Goal: Task Accomplishment & Management: Manage account settings

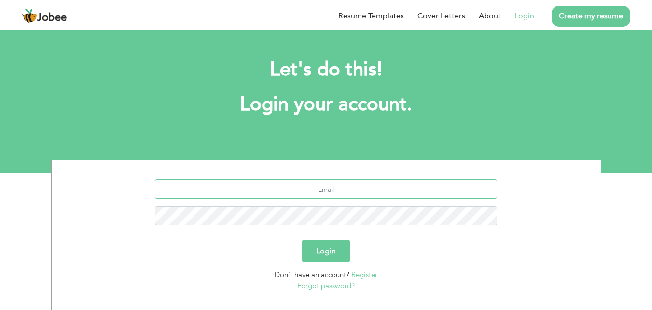
click at [291, 185] on input "text" at bounding box center [326, 188] width 342 height 19
type input "[EMAIL_ADDRESS][DOMAIN_NAME]"
click at [324, 247] on button "Login" at bounding box center [326, 250] width 49 height 21
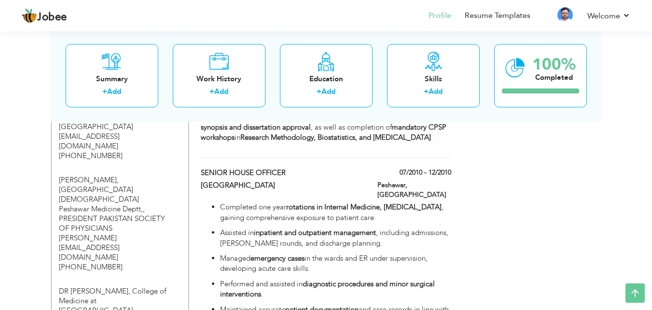
scroll to position [1255, 0]
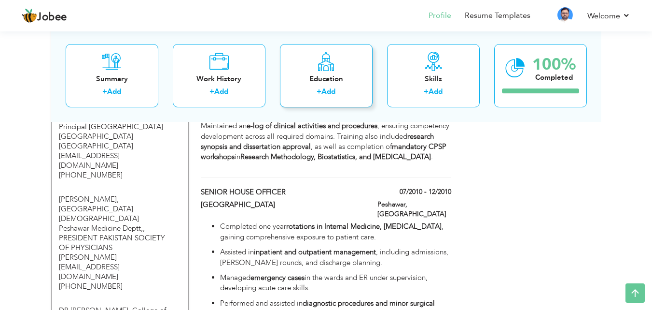
click at [327, 72] on div "Education + Add" at bounding box center [326, 74] width 93 height 63
radio input "true"
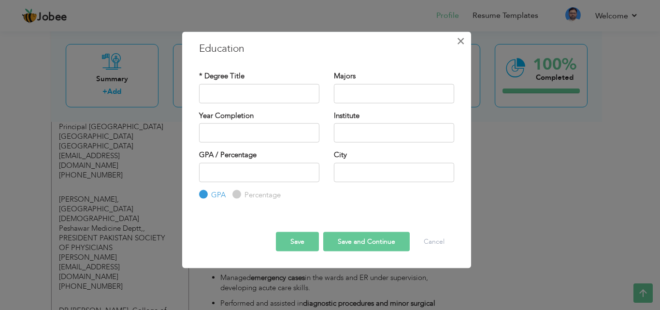
click at [461, 42] on span "×" at bounding box center [460, 40] width 8 height 17
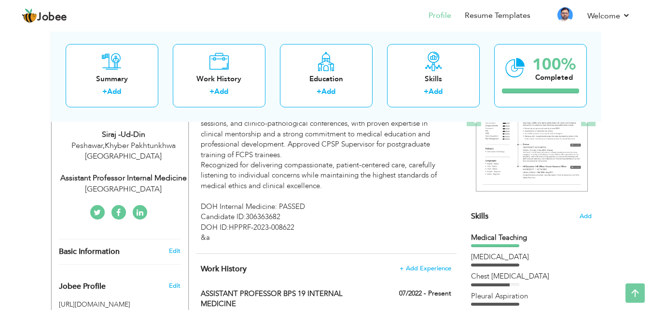
scroll to position [0, 0]
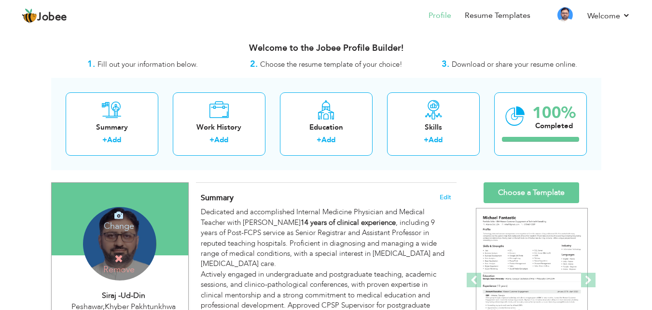
click at [119, 226] on h4 "Change" at bounding box center [119, 219] width 69 height 23
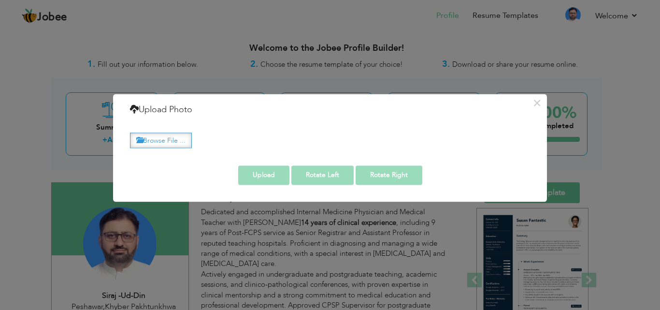
click at [183, 138] on label "Browse File ..." at bounding box center [161, 140] width 62 height 15
click at [0, 0] on input "Browse File ..." at bounding box center [0, 0] width 0 height 0
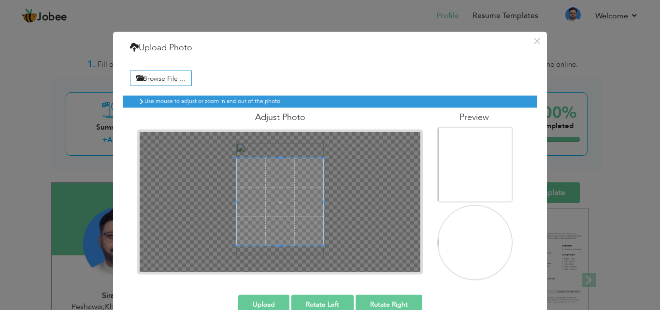
click at [280, 197] on span at bounding box center [279, 201] width 87 height 87
click at [280, 189] on span at bounding box center [279, 201] width 87 height 87
click at [278, 157] on span at bounding box center [279, 157] width 2 height 2
click at [278, 158] on span at bounding box center [279, 157] width 2 height 2
click at [311, 190] on span at bounding box center [279, 201] width 87 height 87
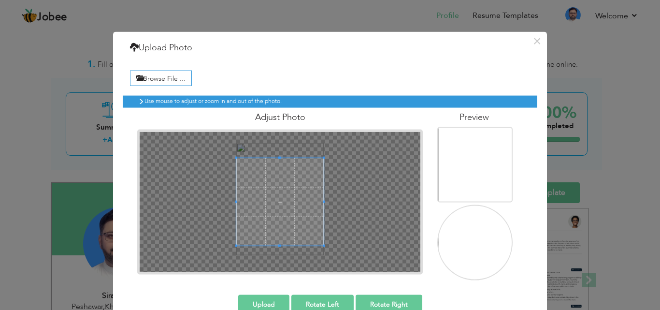
click at [278, 244] on span at bounding box center [279, 245] width 2 height 2
click at [276, 195] on span at bounding box center [279, 201] width 87 height 87
click at [272, 130] on div at bounding box center [279, 201] width 285 height 145
click at [277, 147] on div at bounding box center [280, 201] width 281 height 140
click at [319, 229] on div at bounding box center [279, 201] width 87 height 87
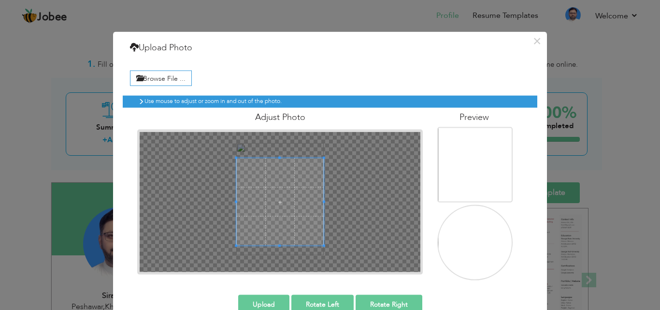
click at [279, 259] on div at bounding box center [280, 201] width 281 height 140
click at [276, 169] on span at bounding box center [279, 190] width 87 height 87
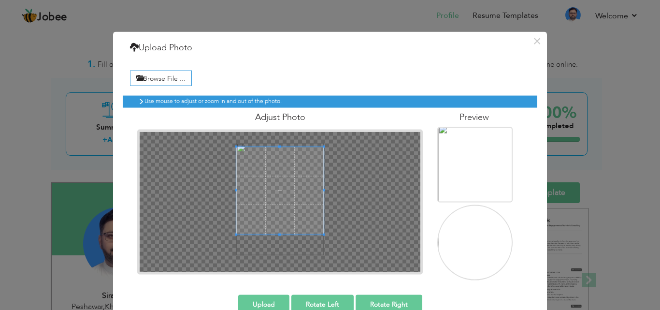
click at [256, 301] on button "Upload" at bounding box center [263, 303] width 51 height 19
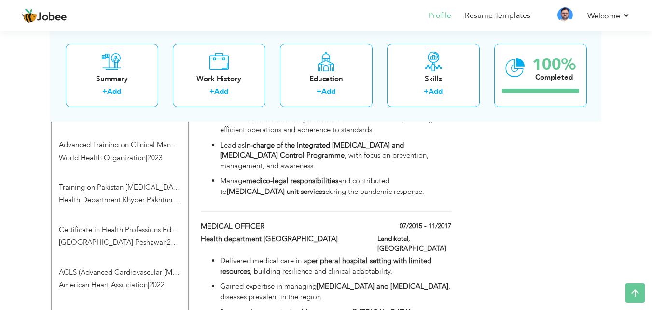
scroll to position [895, 0]
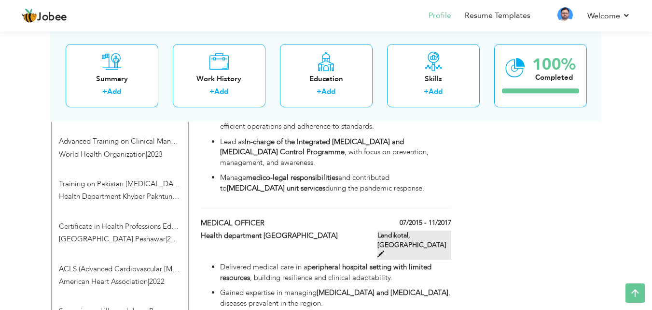
click at [384, 250] on span at bounding box center [381, 253] width 7 height 7
type input "MEDICAL OFFICER"
type input "Health department [GEOGRAPHIC_DATA]"
type input "07/2015"
type input "11/2017"
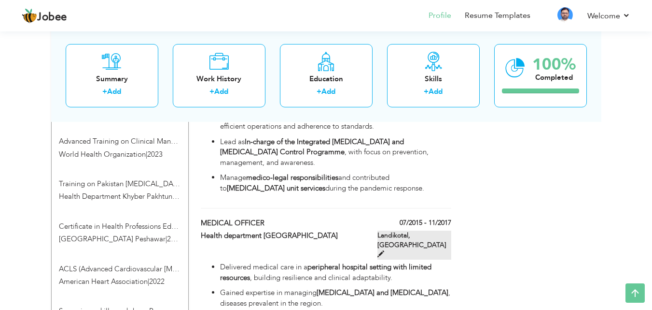
type input "[GEOGRAPHIC_DATA]"
type input "Landikotal"
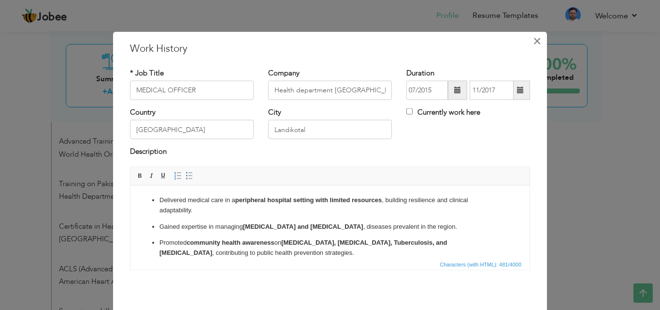
click at [533, 41] on span "×" at bounding box center [537, 40] width 8 height 17
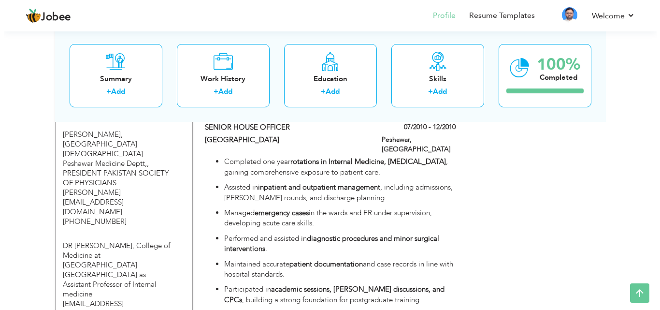
scroll to position [1317, 0]
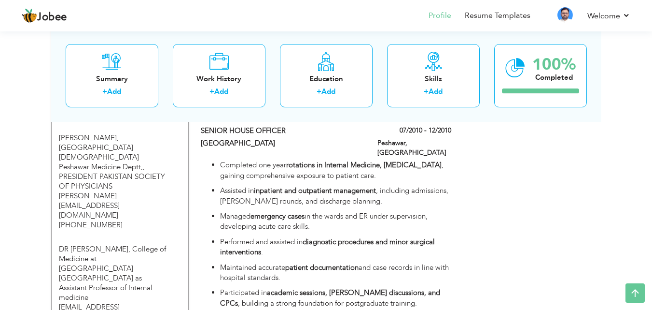
type input "JUNIOR HOUSE OFFICER"
type input "Ayub teaching Hospital"
type input "01/2010"
type input "06/2010"
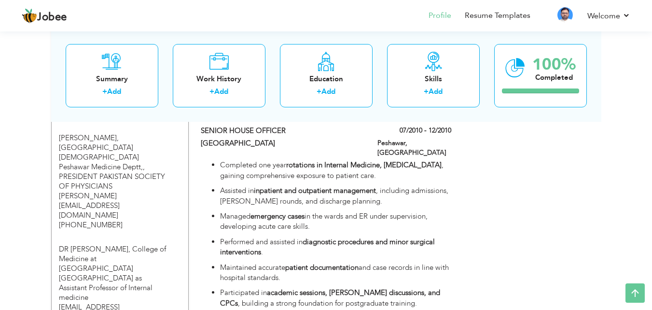
type input "[GEOGRAPHIC_DATA]"
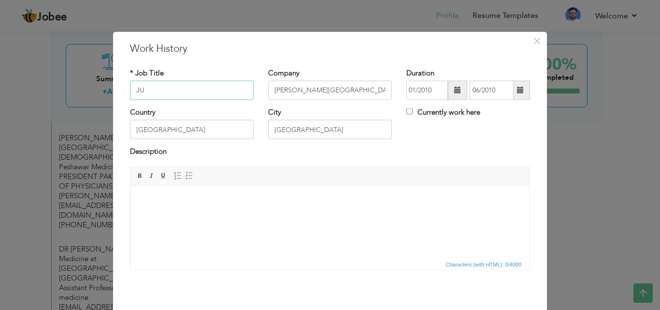
type input "J"
click at [197, 129] on input "[GEOGRAPHIC_DATA]" at bounding box center [192, 129] width 124 height 19
type input "P"
click at [351, 88] on input "Ayub teaching Hospital" at bounding box center [330, 90] width 124 height 19
type input "A"
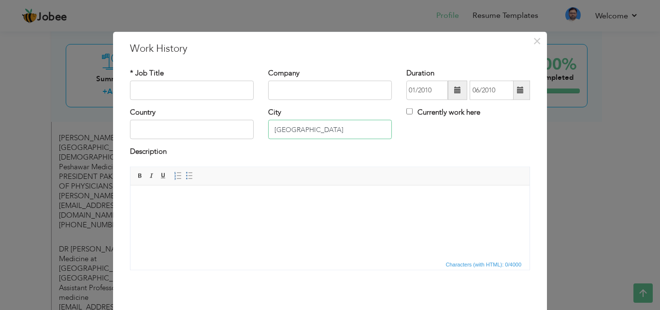
click at [330, 133] on input "[GEOGRAPHIC_DATA]" at bounding box center [330, 129] width 124 height 19
type input "A"
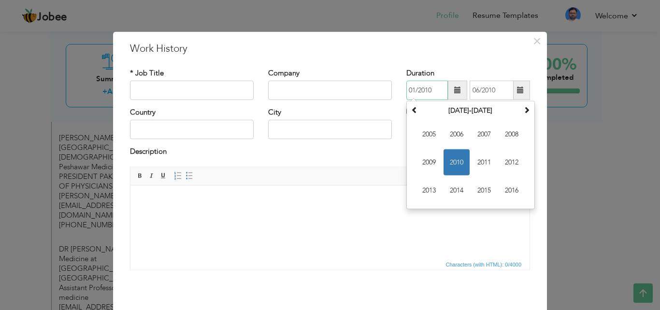
click at [433, 88] on input "01/2010" at bounding box center [427, 90] width 42 height 19
type input "0"
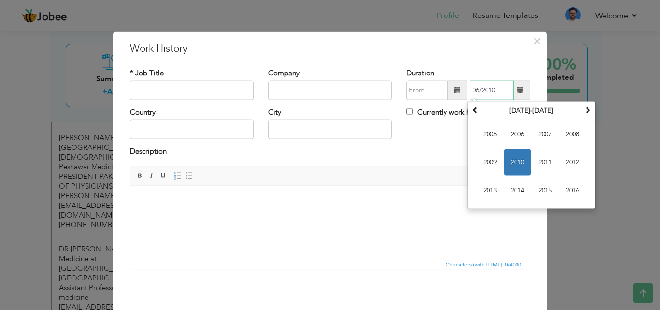
click at [493, 89] on input "06/2010" at bounding box center [491, 90] width 44 height 19
type input "0"
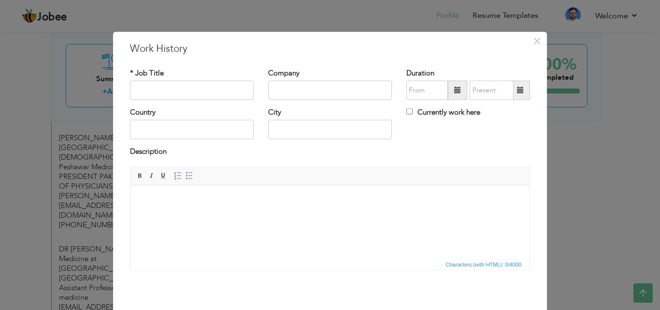
click at [473, 214] on html at bounding box center [329, 199] width 399 height 29
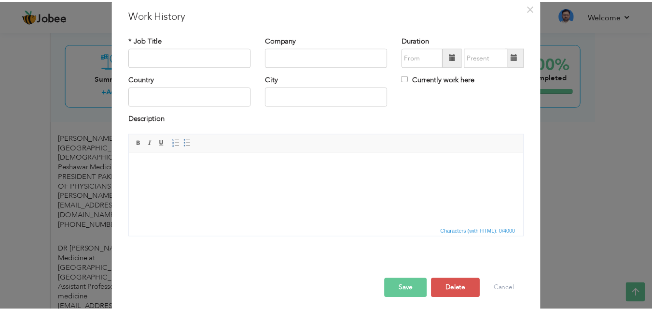
scroll to position [38, 0]
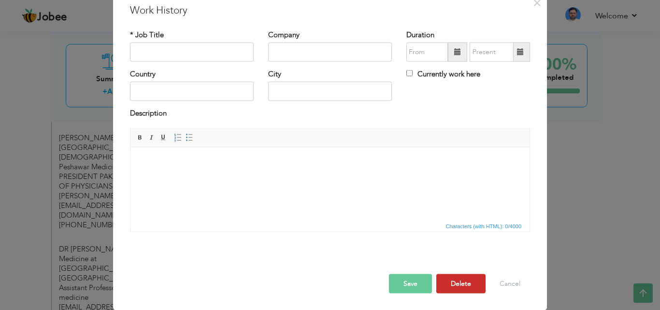
click at [453, 285] on button "Delete" at bounding box center [460, 282] width 49 height 19
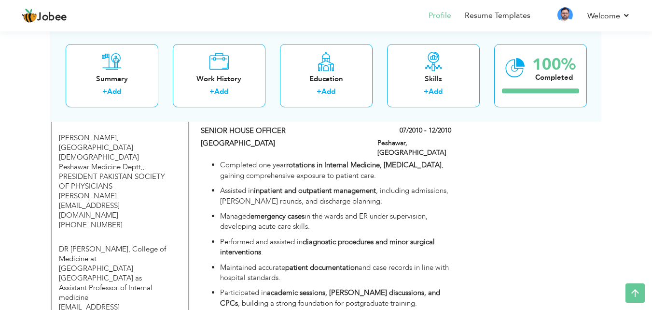
drag, startPoint x: 656, startPoint y: 197, endPoint x: 605, endPoint y: 224, distance: 57.7
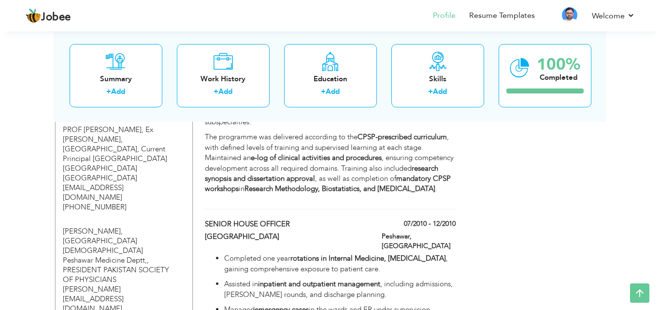
scroll to position [1230, 0]
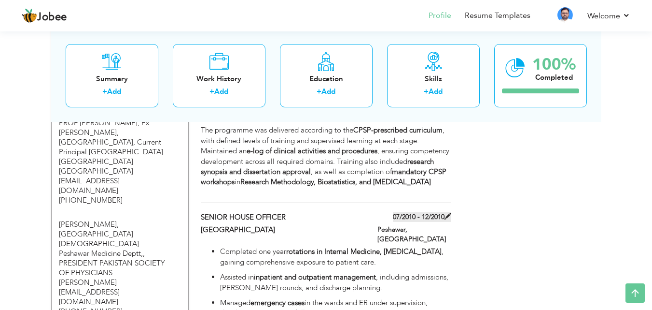
click at [447, 212] on span at bounding box center [448, 215] width 7 height 7
type input "SENIOR HOUSE OFFICER"
type input "[GEOGRAPHIC_DATA]"
type input "07/2010"
type input "12/2010"
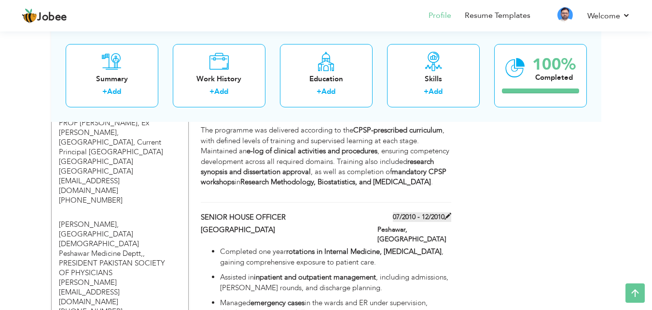
type input "[GEOGRAPHIC_DATA]"
type input "Peshawar"
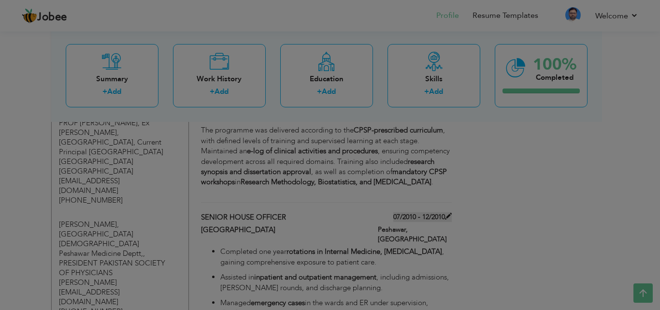
scroll to position [0, 0]
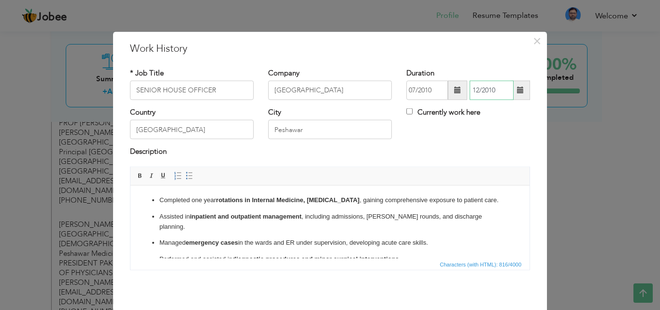
click at [476, 88] on input "12/2010" at bounding box center [491, 90] width 44 height 19
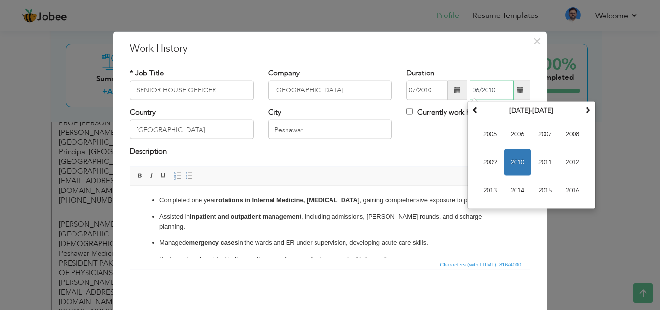
click at [492, 89] on input "06/2010" at bounding box center [491, 90] width 44 height 19
type input "06/2011"
click at [439, 134] on div "Country Pakistan City Peshawar Currently work here" at bounding box center [330, 126] width 414 height 39
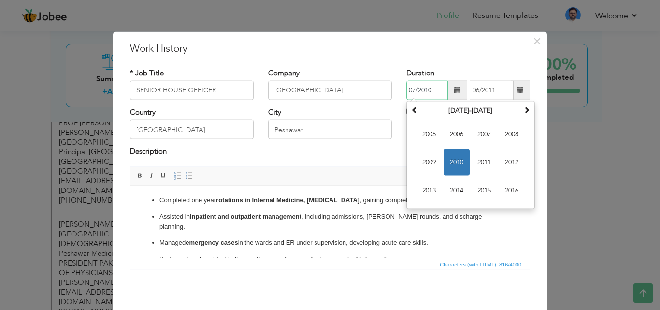
click at [411, 90] on input "07/2010" at bounding box center [427, 90] width 42 height 19
type input "01/2010"
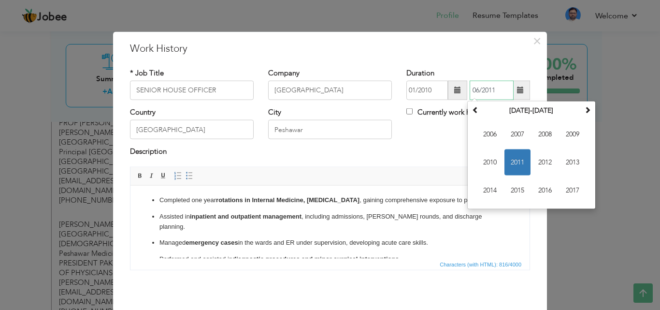
click at [474, 89] on input "06/2011" at bounding box center [491, 90] width 44 height 19
click at [492, 89] on input "12/2011" at bounding box center [491, 90] width 44 height 19
click at [474, 90] on input "12/2011" at bounding box center [491, 90] width 44 height 19
type input "01/2011"
click at [430, 141] on div "Country Pakistan City Peshawar Currently work here" at bounding box center [330, 126] width 414 height 39
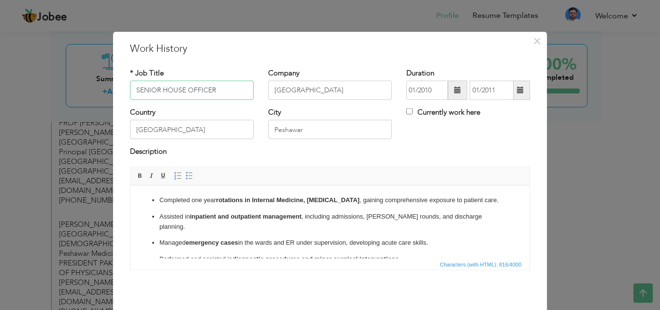
click at [215, 90] on input "SENIOR HOUSE OFFICER" at bounding box center [192, 90] width 124 height 19
type input "S"
type input "O"
type input "HOUSE JOB"
click at [269, 90] on input "[GEOGRAPHIC_DATA]" at bounding box center [330, 90] width 124 height 19
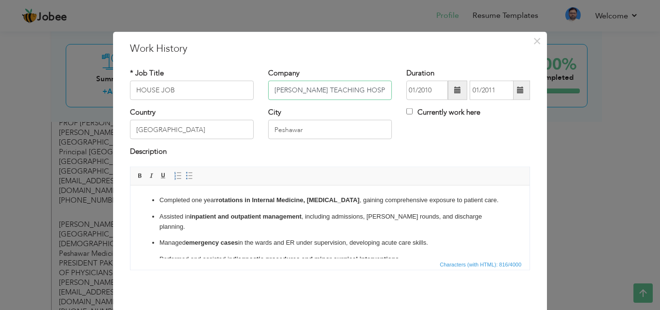
type input "[PERSON_NAME] TEACHING HOSPITAL AND [GEOGRAPHIC_DATA]"
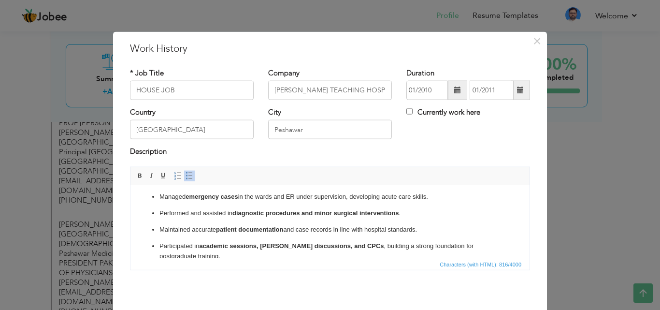
scroll to position [58, 0]
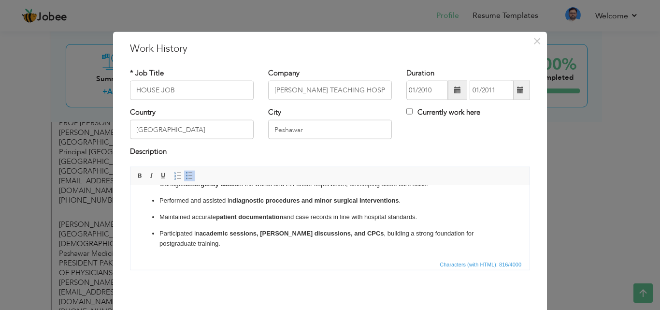
drag, startPoint x: 526, startPoint y: 216, endPoint x: 666, endPoint y: 444, distance: 267.3
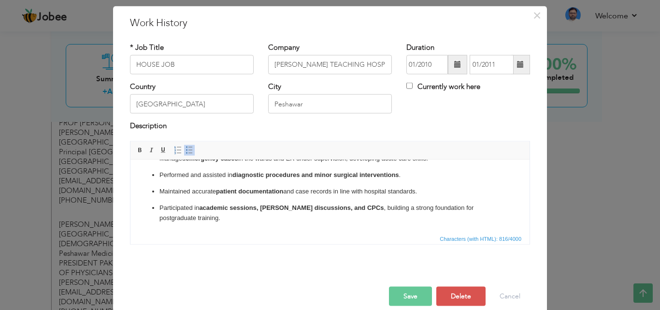
scroll to position [38, 0]
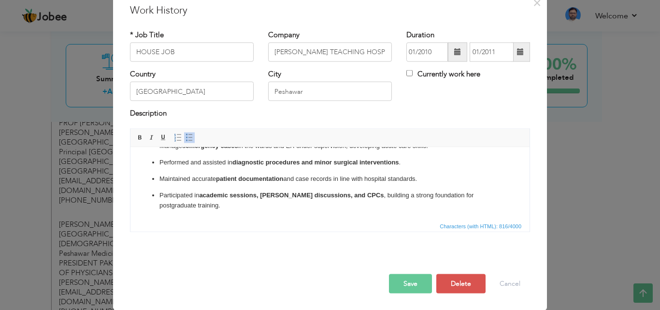
click at [401, 283] on button "Save" at bounding box center [410, 282] width 43 height 19
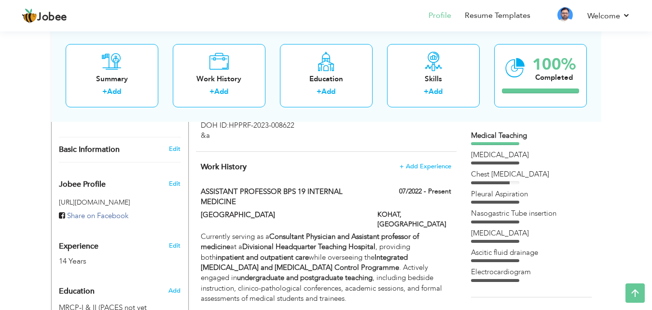
scroll to position [266, 0]
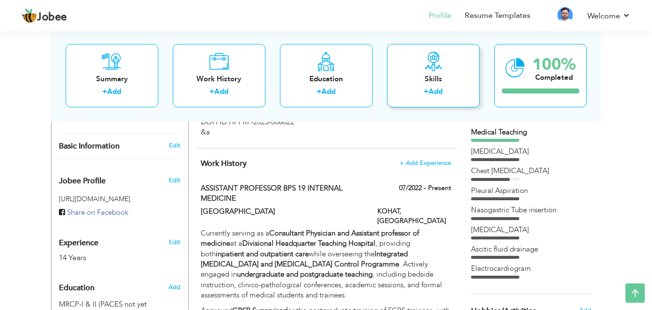
click at [433, 91] on link "Add" at bounding box center [436, 91] width 14 height 10
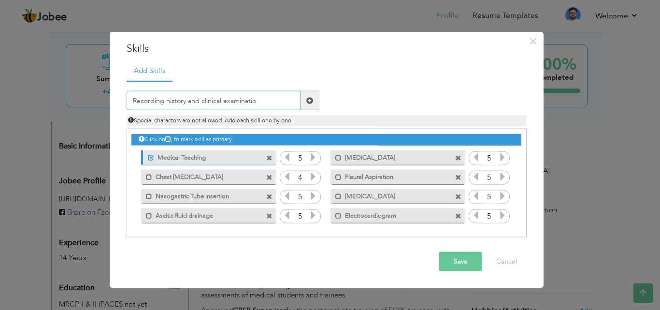
type input "Recording history and clinical examination"
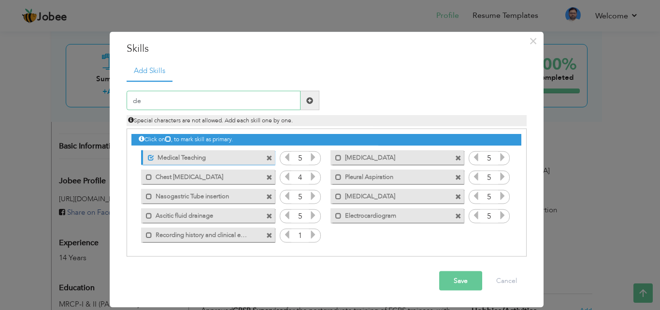
type input "d"
type input "Advising Laboratory and other investigations"
click at [313, 97] on span at bounding box center [309, 100] width 19 height 19
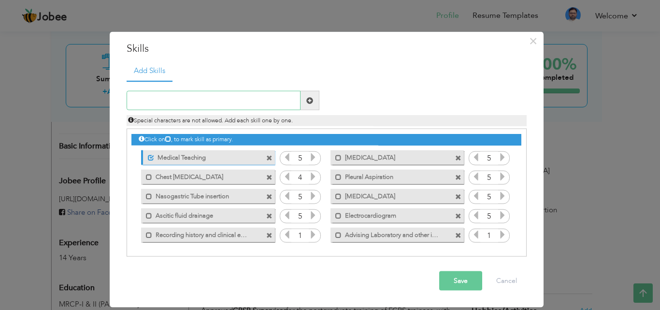
click at [216, 98] on input "text" at bounding box center [214, 100] width 174 height 19
type input "Devising treatment plan for medical illnesses"
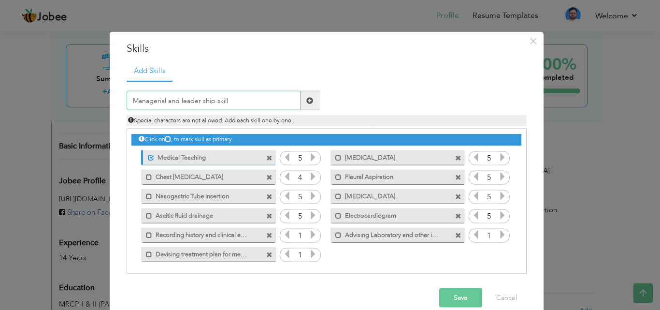
type input "Managerial and leader ship skills"
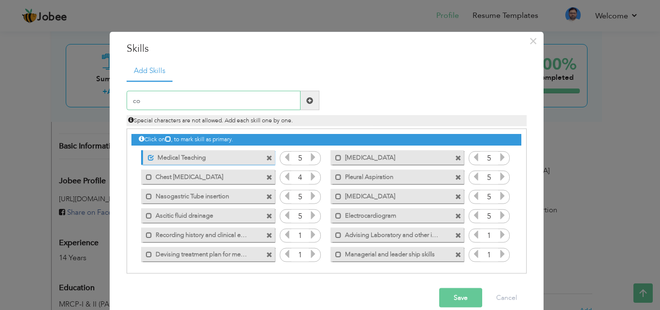
type input "c"
type input "e"
type input "Electronic medical record keeping"
click at [459, 298] on button "Save" at bounding box center [460, 297] width 43 height 19
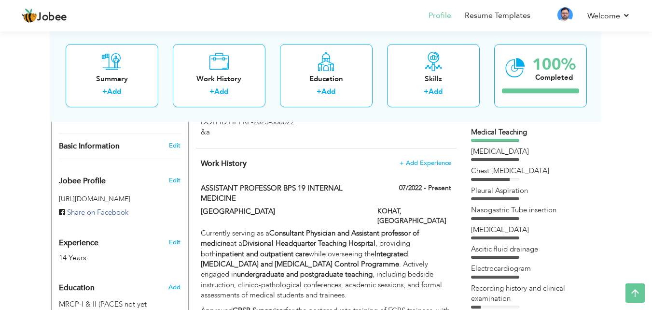
drag, startPoint x: 656, startPoint y: 73, endPoint x: 635, endPoint y: 61, distance: 24.4
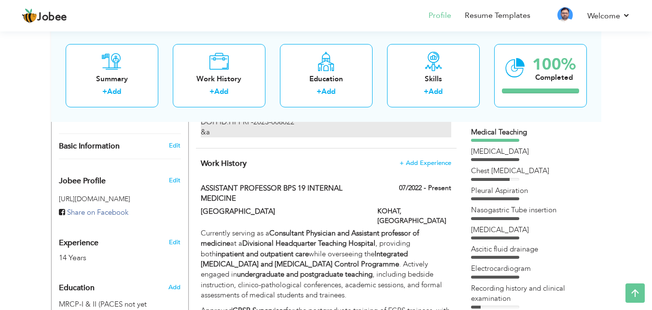
drag, startPoint x: 657, startPoint y: 76, endPoint x: 442, endPoint y: 123, distance: 219.9
click at [442, 123] on div "Dedicated and accomplished Internal Medicine Physician and Medical Teacher with…" at bounding box center [326, 39] width 250 height 197
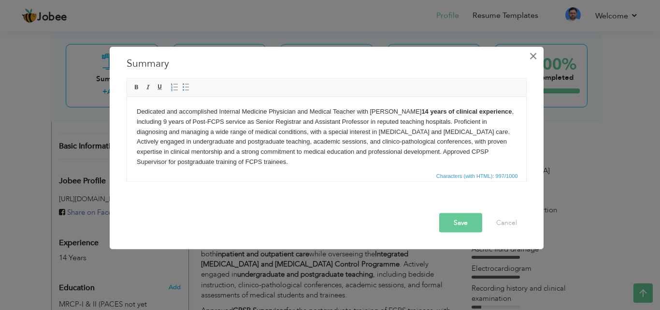
click at [532, 55] on span "×" at bounding box center [533, 55] width 8 height 17
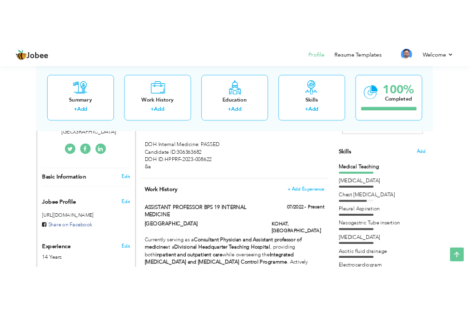
scroll to position [208, 0]
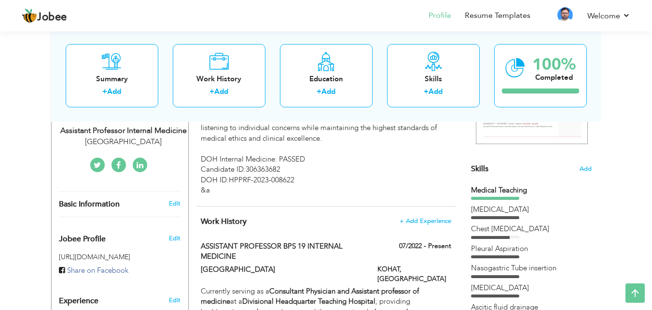
click at [473, 188] on div "Medical Teaching" at bounding box center [531, 190] width 121 height 10
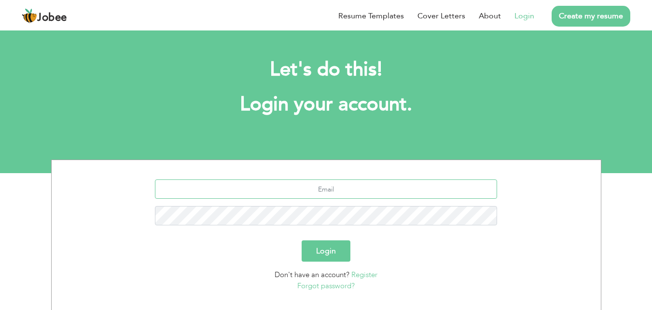
click at [308, 190] on input "text" at bounding box center [326, 188] width 342 height 19
type input "[EMAIL_ADDRESS][DOMAIN_NAME]"
click at [324, 246] on button "Login" at bounding box center [326, 250] width 49 height 21
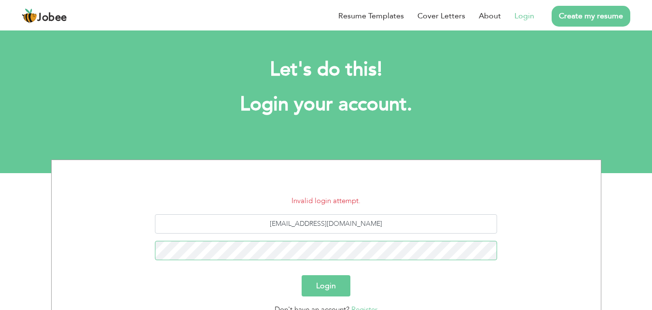
click at [302, 275] on button "Login" at bounding box center [326, 285] width 49 height 21
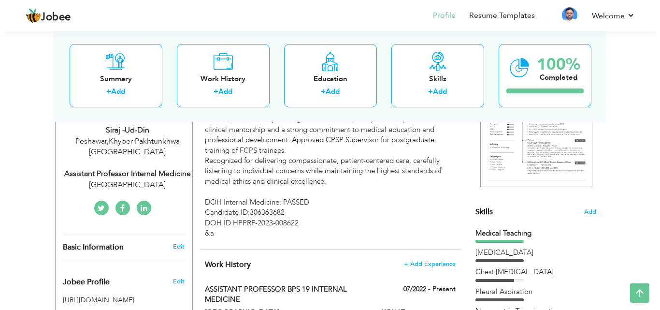
scroll to position [174, 0]
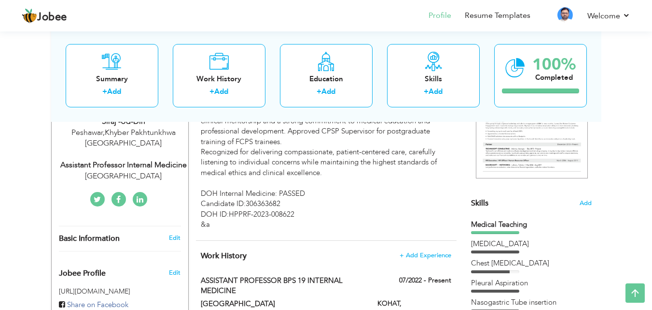
drag, startPoint x: 583, startPoint y: 245, endPoint x: 611, endPoint y: 217, distance: 39.6
click at [583, 205] on span "Add" at bounding box center [585, 202] width 13 height 9
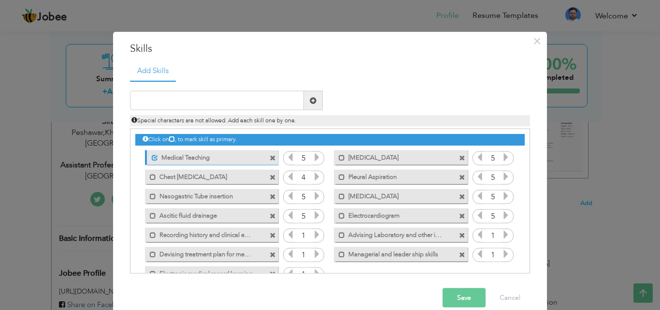
click at [313, 234] on icon at bounding box center [316, 234] width 9 height 9
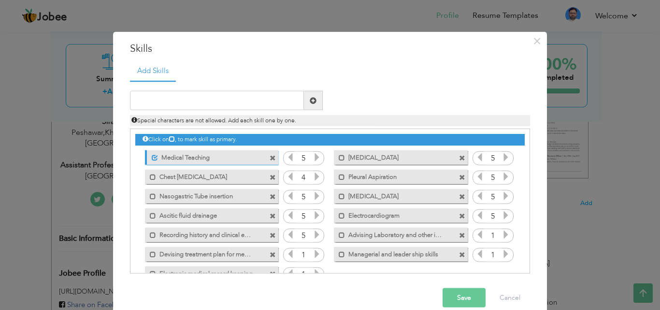
click at [312, 252] on icon at bounding box center [316, 253] width 9 height 9
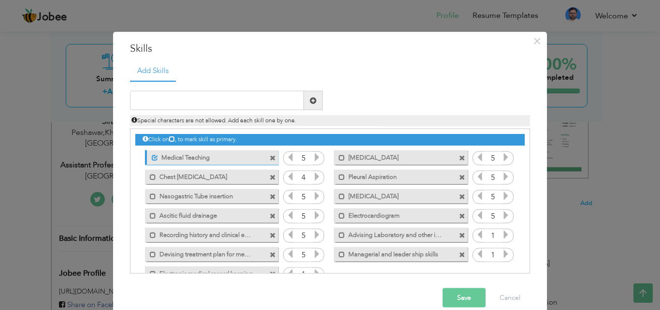
scroll to position [22, 0]
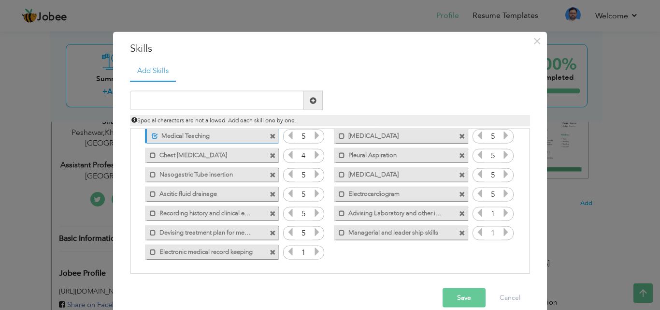
click at [312, 248] on icon at bounding box center [316, 251] width 9 height 9
click at [501, 231] on icon at bounding box center [505, 231] width 9 height 9
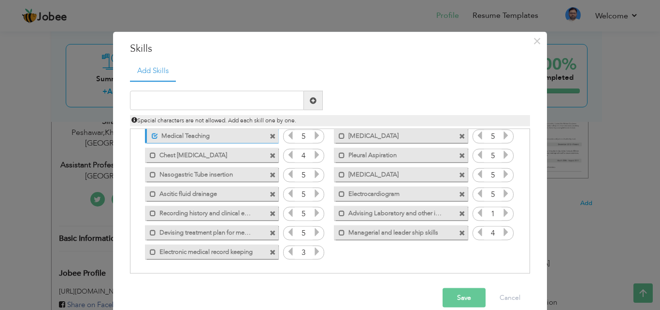
click at [475, 234] on icon at bounding box center [479, 231] width 9 height 9
click at [502, 213] on icon at bounding box center [505, 212] width 9 height 9
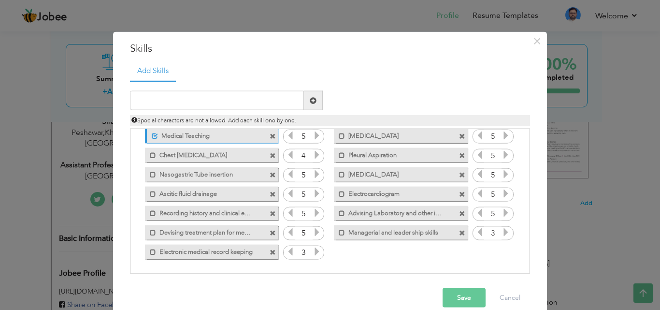
click at [286, 155] on icon at bounding box center [290, 154] width 9 height 9
click at [454, 300] on button "Save" at bounding box center [463, 297] width 43 height 19
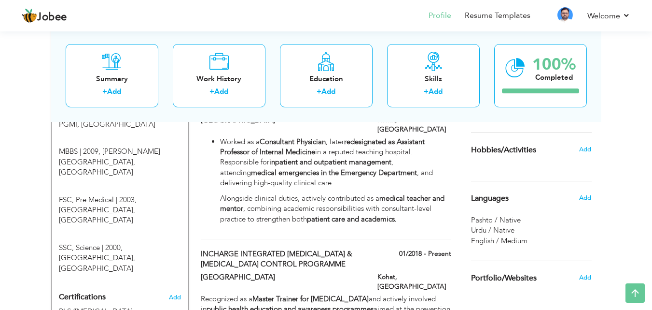
scroll to position [559, 0]
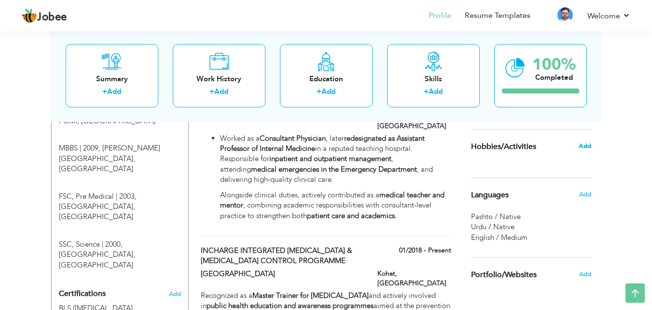
click at [586, 146] on span "Add" at bounding box center [585, 145] width 13 height 9
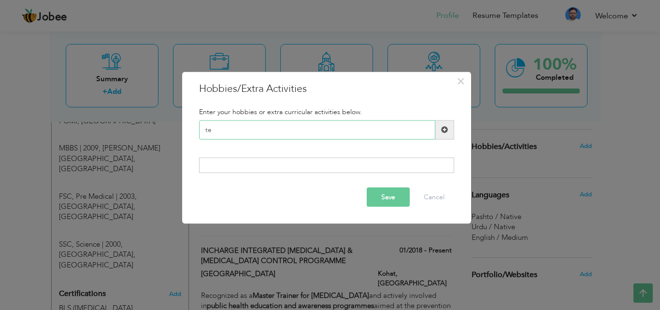
type input "t"
type input "Teaching"
click at [444, 127] on span at bounding box center [444, 129] width 7 height 7
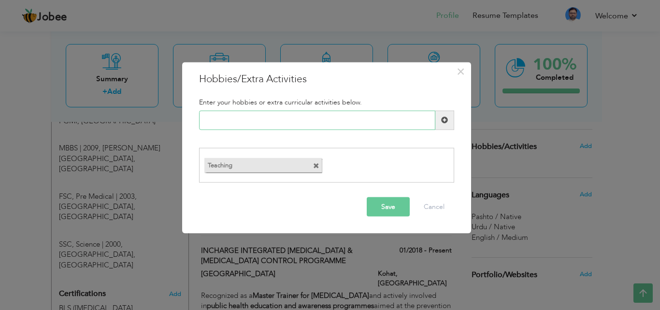
click at [275, 122] on input "text" at bounding box center [317, 119] width 236 height 19
type input "t"
type input "R"
type input "H"
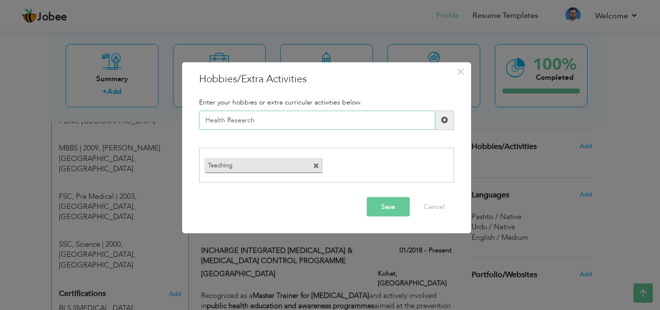
type input "Health Research"
click at [441, 121] on span at bounding box center [444, 119] width 7 height 7
click at [251, 118] on input "text" at bounding box center [317, 119] width 236 height 19
type input "Travelling"
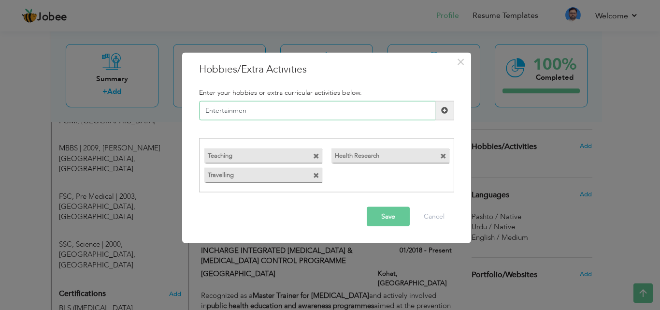
type input "Entertainment"
click at [385, 212] on button "Save" at bounding box center [388, 216] width 43 height 19
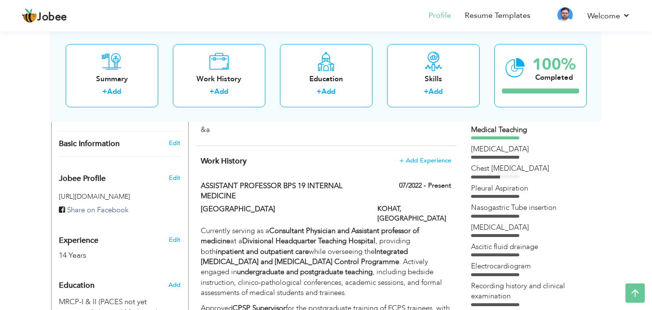
scroll to position [241, 0]
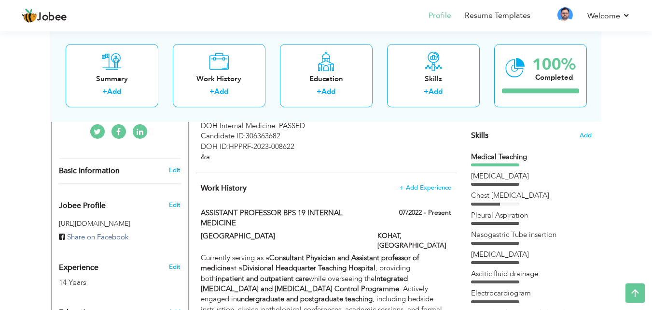
drag, startPoint x: 468, startPoint y: 155, endPoint x: 505, endPoint y: 252, distance: 102.9
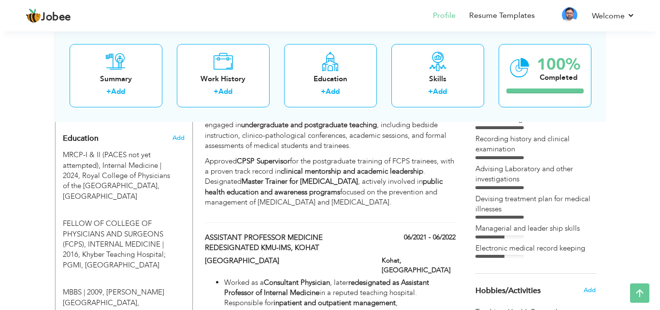
scroll to position [435, 0]
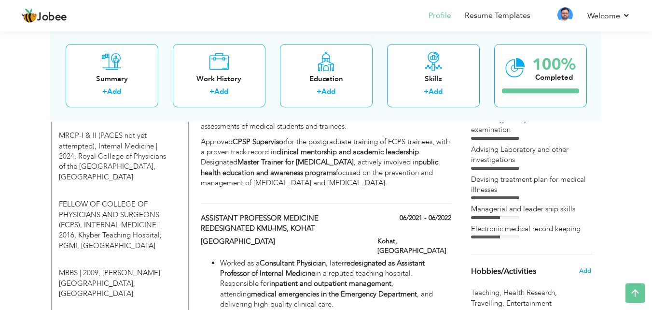
click at [556, 142] on div "Medical Teaching Lumbar Puncture Chest Intubation Pleural Aspiration" at bounding box center [531, 98] width 121 height 280
click at [433, 72] on div "Skills + Add" at bounding box center [433, 74] width 93 height 63
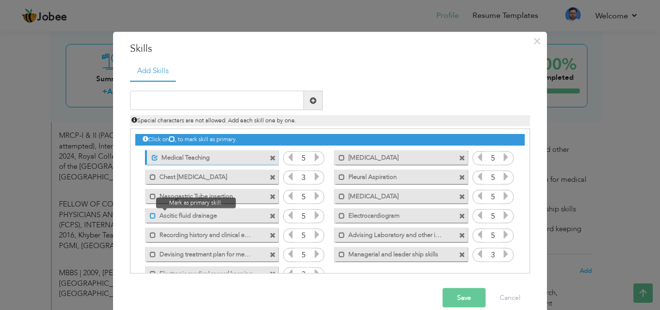
click at [150, 214] on span at bounding box center [153, 215] width 6 height 6
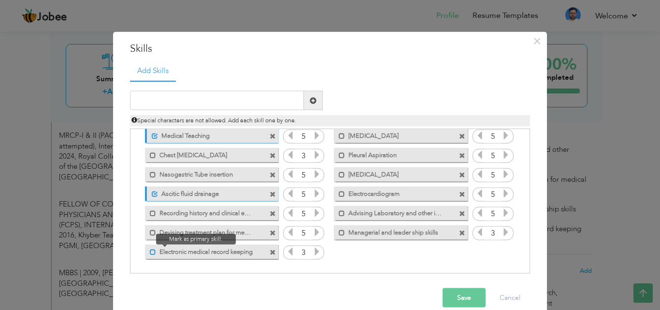
click at [150, 253] on span at bounding box center [153, 251] width 6 height 6
click at [449, 296] on button "Save" at bounding box center [463, 297] width 43 height 19
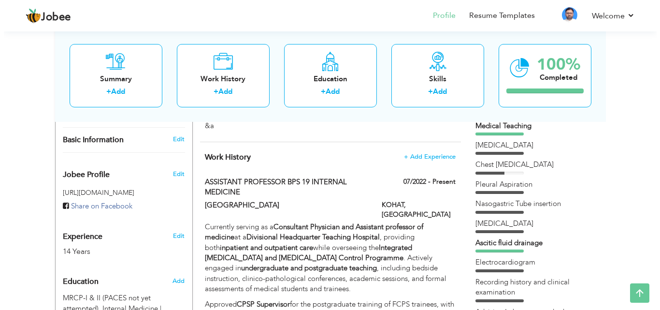
scroll to position [245, 0]
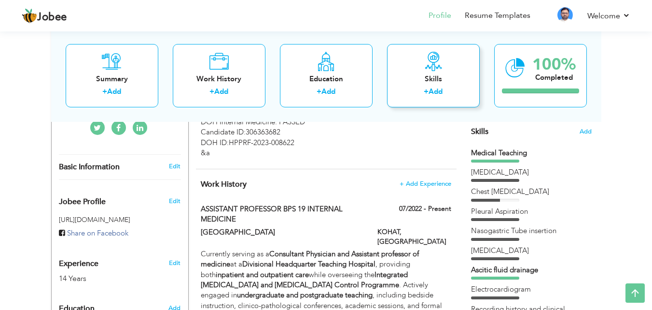
click at [441, 62] on icon at bounding box center [433, 60] width 19 height 19
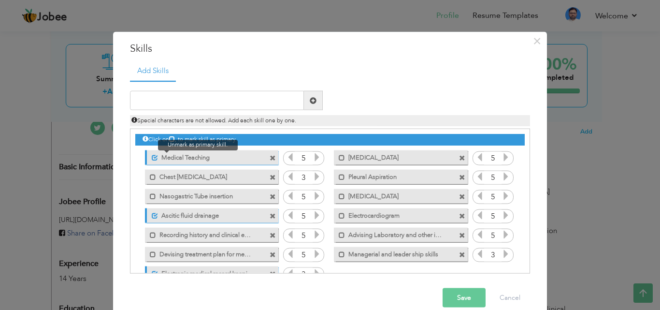
click at [152, 159] on span at bounding box center [155, 157] width 6 height 6
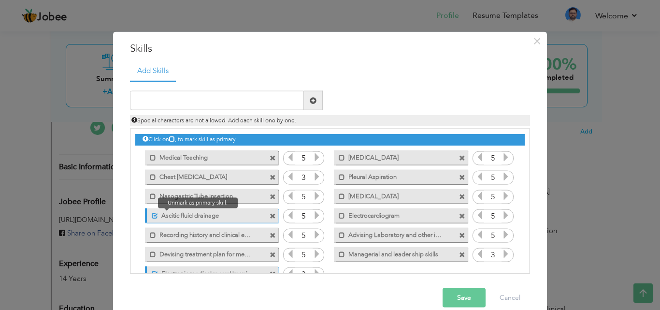
click at [152, 215] on span at bounding box center [155, 215] width 6 height 6
click at [269, 158] on span at bounding box center [272, 158] width 6 height 6
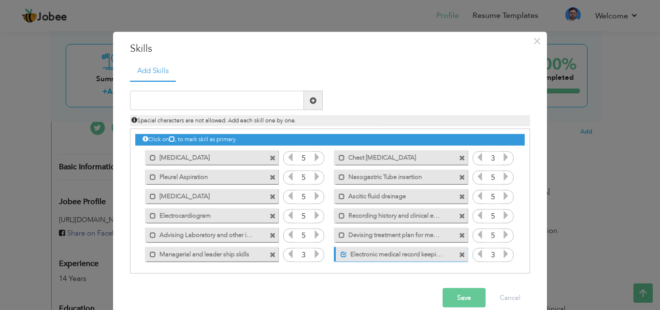
click at [269, 157] on span at bounding box center [272, 158] width 6 height 6
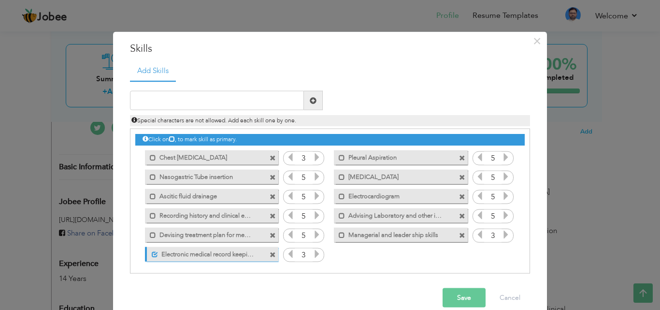
click at [269, 157] on span at bounding box center [272, 158] width 6 height 6
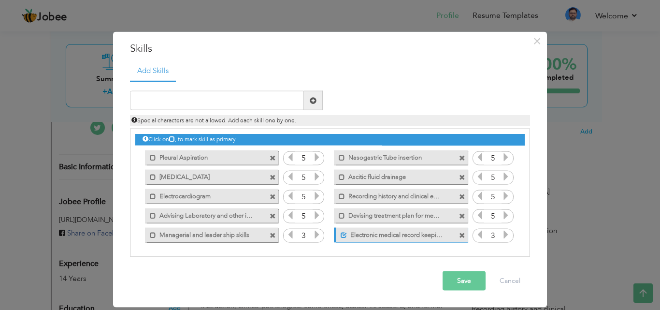
click at [268, 157] on div "Mark as primary skill. Pleural Aspiration" at bounding box center [211, 157] width 133 height 14
click at [274, 156] on span at bounding box center [272, 158] width 6 height 6
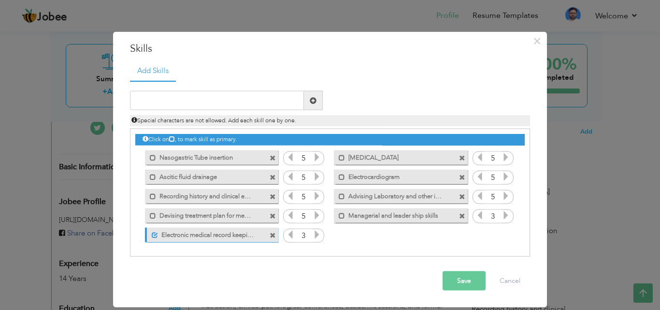
click at [274, 156] on span at bounding box center [272, 158] width 6 height 6
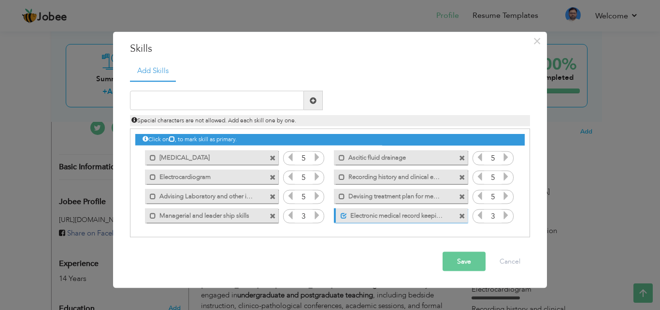
click at [274, 156] on span at bounding box center [272, 158] width 6 height 6
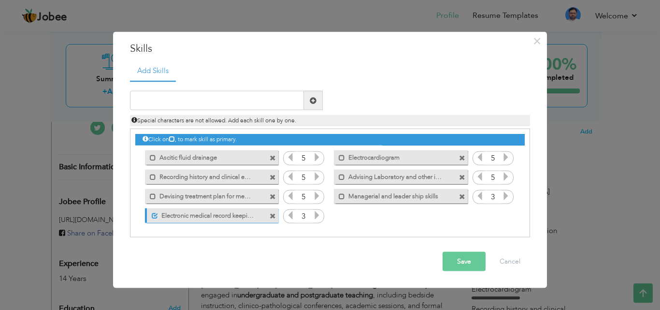
click at [274, 156] on span at bounding box center [272, 158] width 6 height 6
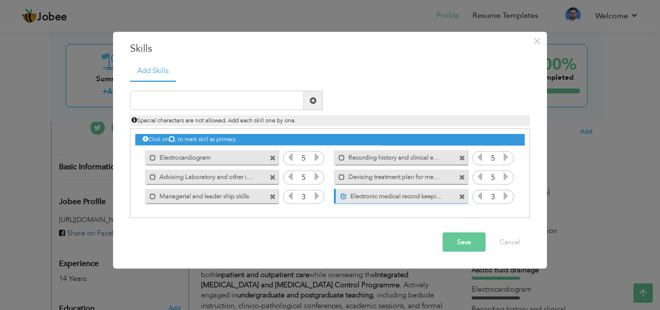
click at [274, 156] on span at bounding box center [272, 158] width 6 height 6
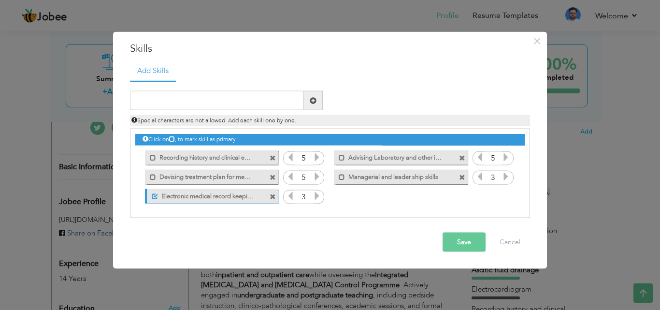
click at [274, 156] on span at bounding box center [272, 158] width 6 height 6
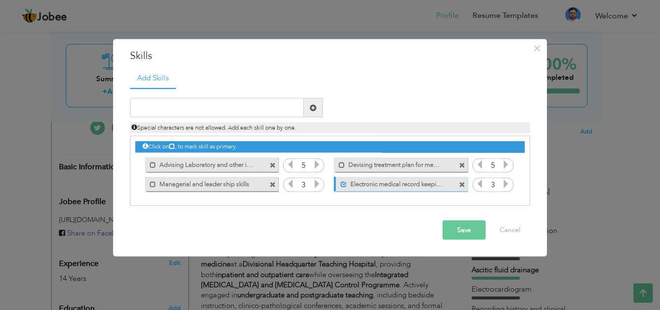
click at [274, 156] on div "Mark as primary skill." at bounding box center [209, 164] width 148 height 19
click at [273, 163] on span at bounding box center [272, 165] width 6 height 6
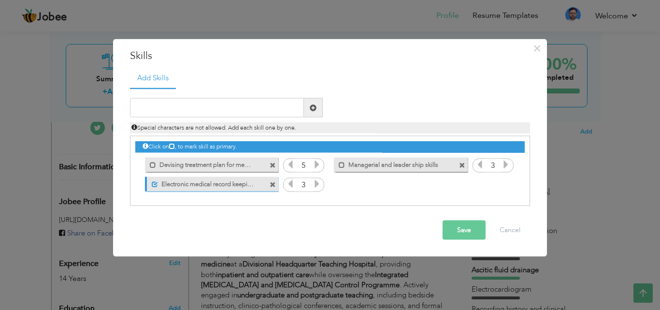
click at [273, 163] on span at bounding box center [272, 165] width 6 height 6
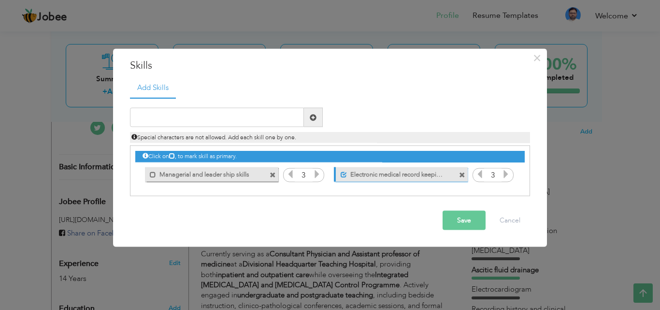
click at [272, 174] on span at bounding box center [272, 174] width 6 height 6
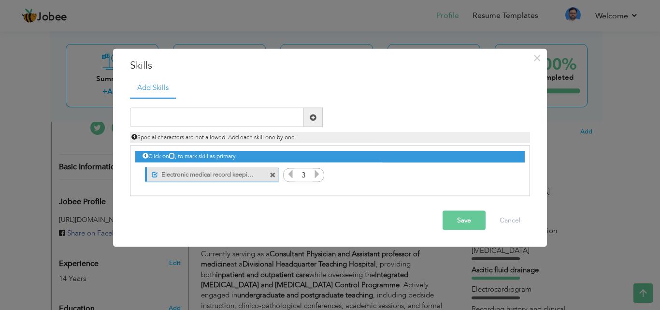
click at [272, 174] on span at bounding box center [272, 174] width 6 height 6
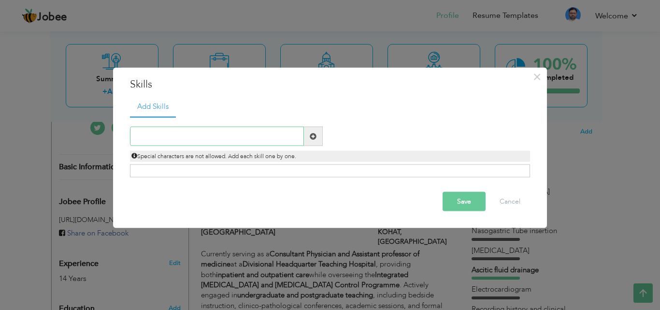
paste input "Core Clinical Skills"
type input "Core Clinical Skills"
click at [311, 138] on span at bounding box center [313, 135] width 7 height 7
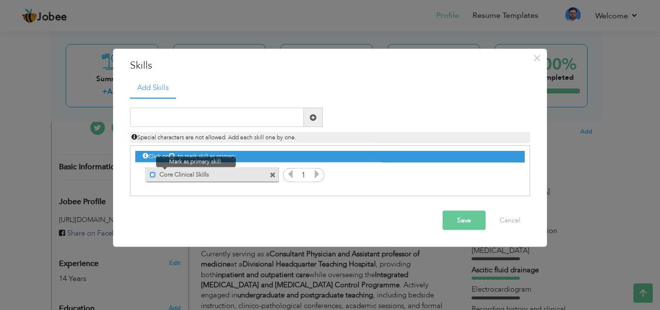
click at [153, 173] on span at bounding box center [153, 174] width 6 height 6
click at [170, 114] on input "text" at bounding box center [217, 117] width 174 height 19
paste input "Inpatient & outpatient management"
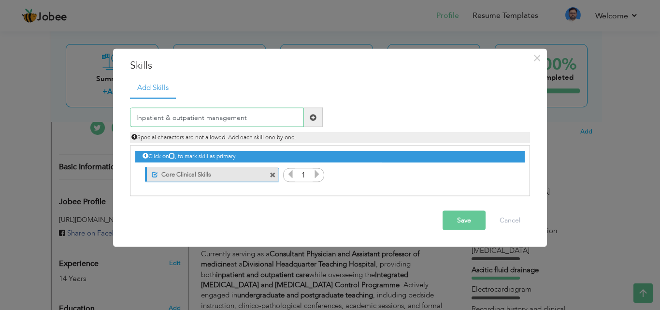
type input "Inpatient & outpatient management"
click at [311, 116] on span at bounding box center [313, 116] width 7 height 7
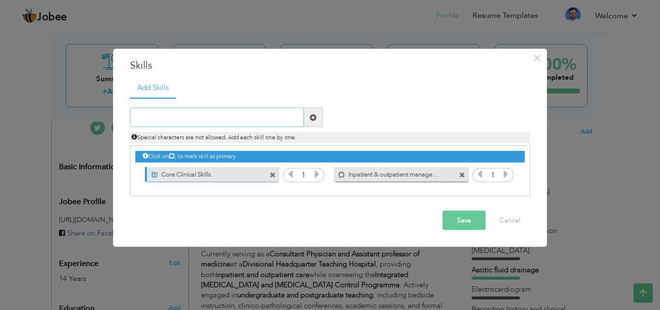
paste input "Emergency medicine & critical care (ACLS/BLS certi"
type input "Emergency medicine & critical care (ACLS/BLS certi"
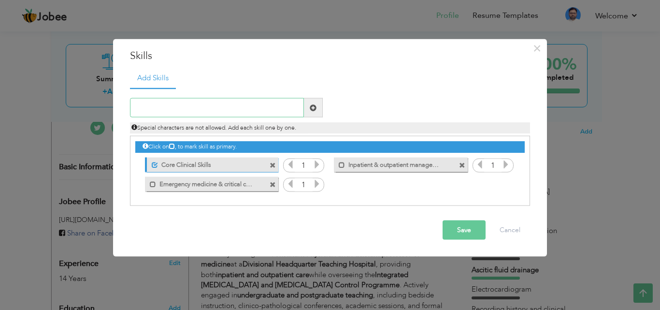
paste input "Infectious diseases management (Hepatitis, HIV, Ma"
type input "[MEDICAL_DATA] management"
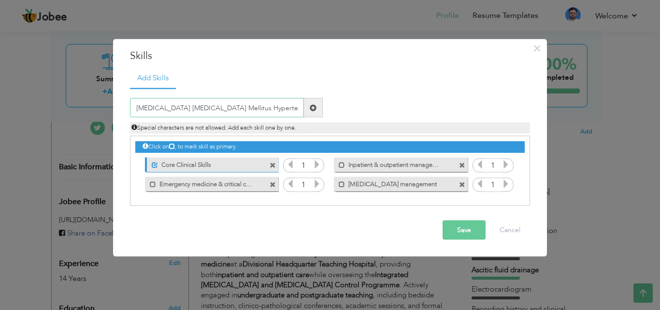
type input "[MEDICAL_DATA] [MEDICAL_DATA] Mellitus [MEDICAL_DATA]"
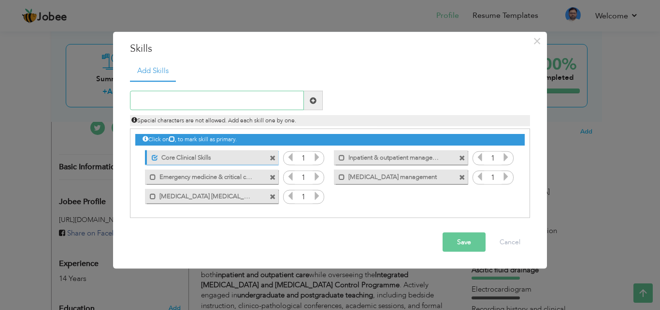
paste input "Procedural Competencies"
type input "Procedural Competencies"
click at [316, 103] on span at bounding box center [313, 100] width 19 height 19
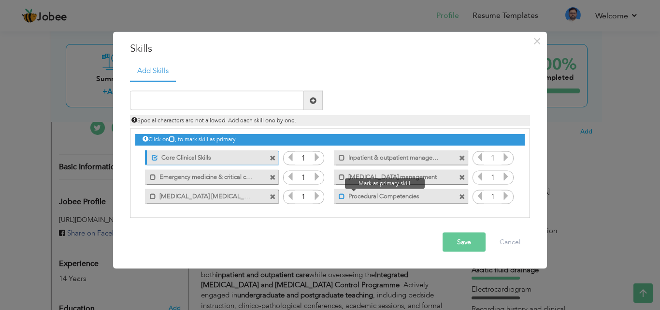
click at [343, 196] on span at bounding box center [341, 196] width 6 height 6
click at [190, 99] on input "text" at bounding box center [217, 100] width 174 height 19
type input "chest intubation"
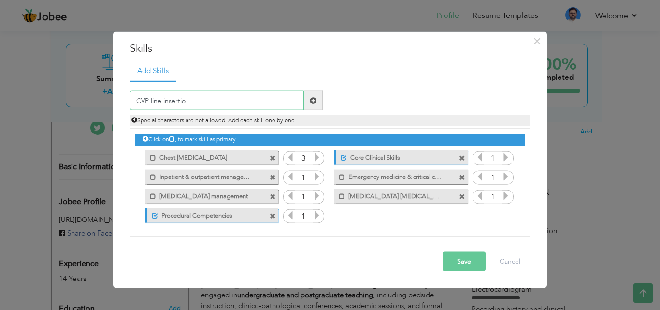
type input "CVP line insertion"
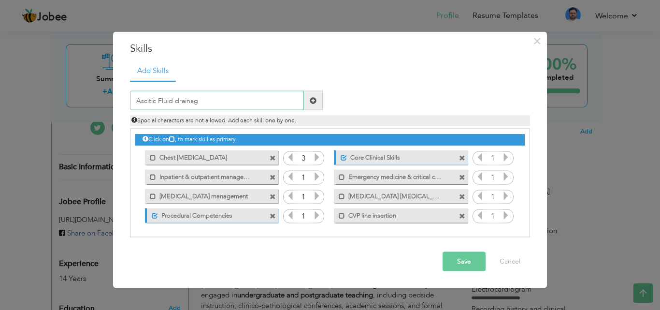
type input "Ascitic Fluid drainage"
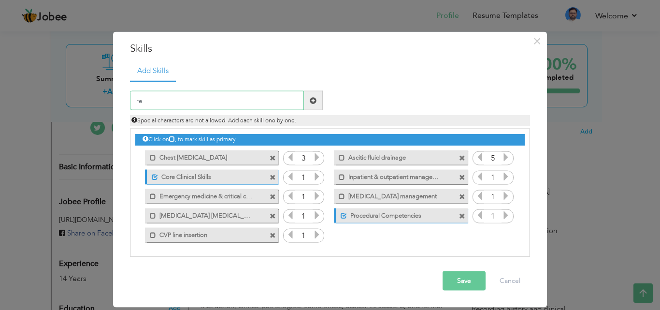
type input "r"
type input "Recording and interpreting [MEDICAL_DATA]"
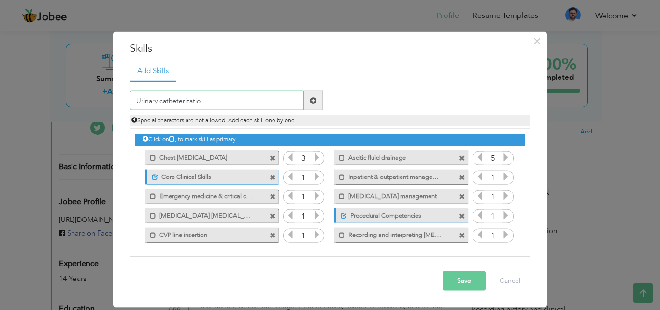
type input "Urinary catheterization"
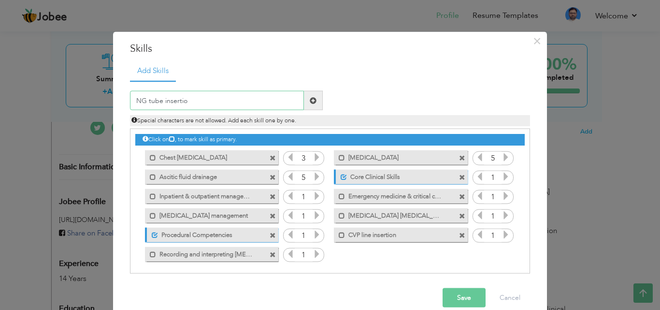
type input "NG tube insertion"
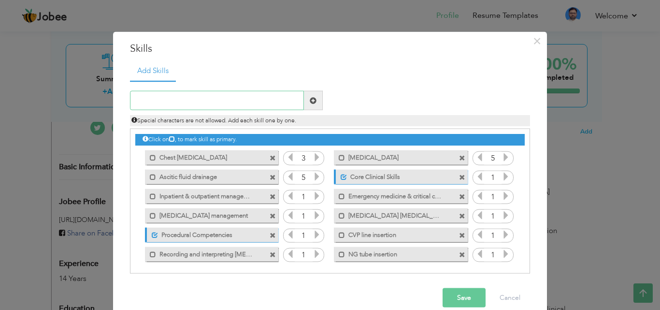
paste input "Academic & Leadership Skills"
type input "Academic & Leadership Skills"
click at [310, 103] on span at bounding box center [313, 100] width 7 height 7
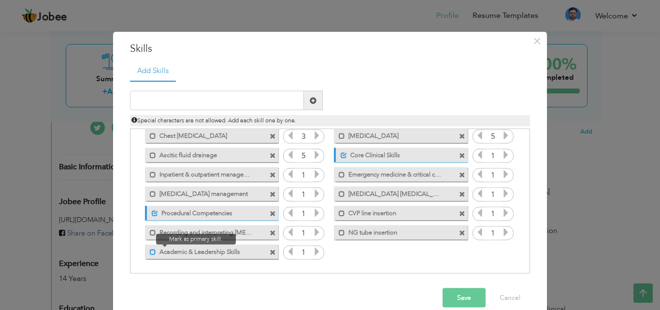
click at [150, 252] on span at bounding box center [153, 251] width 6 height 6
click at [169, 100] on input "text" at bounding box center [217, 100] width 174 height 19
type input "m"
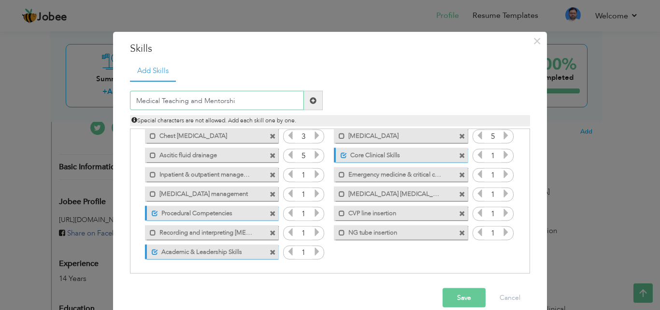
type input "Medical Teaching and Mentorship"
type input "Bed side Teaching and Lectures"
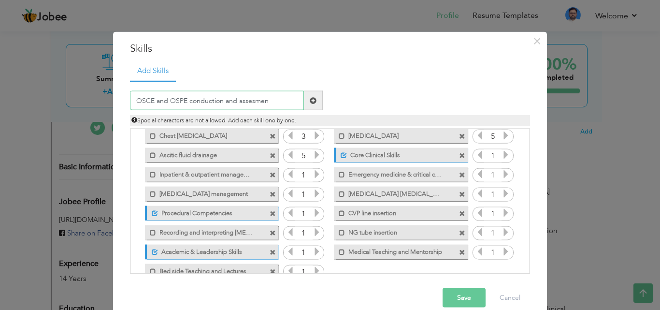
type input "OSCE and OSPE conduction and assesment"
type input "Managerial and Administrative role of unit"
type input "s"
type input "Supervisorship of Postgraduate trainees"
click at [309, 104] on span at bounding box center [313, 100] width 19 height 19
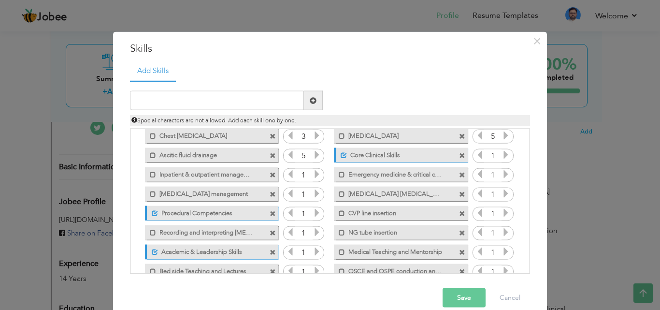
click at [446, 297] on button "Save" at bounding box center [463, 297] width 43 height 19
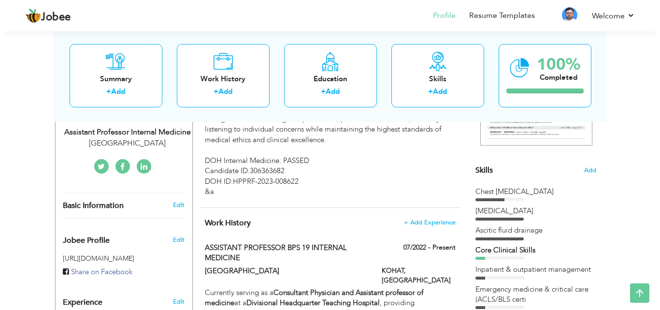
scroll to position [168, 0]
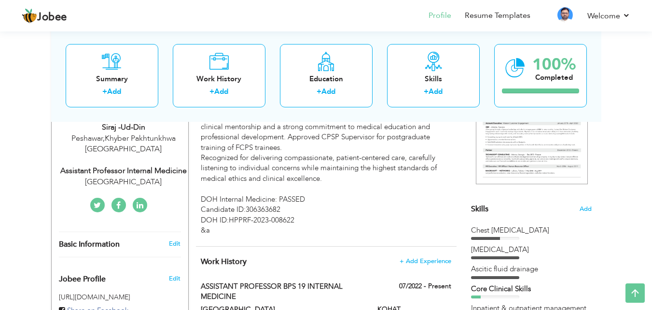
click at [482, 209] on span "Skills" at bounding box center [479, 208] width 17 height 11
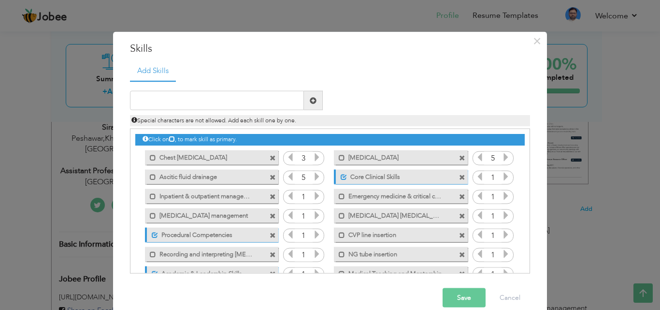
click at [312, 197] on icon at bounding box center [316, 195] width 9 height 9
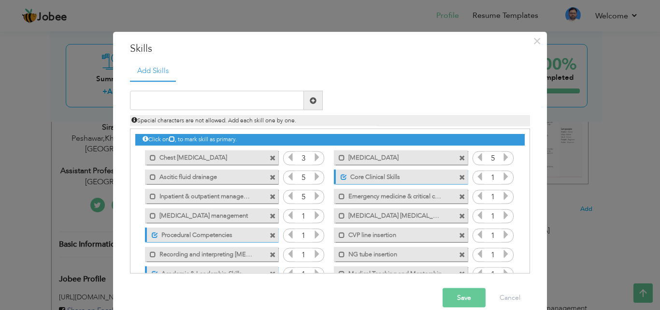
click at [312, 214] on icon at bounding box center [316, 215] width 9 height 9
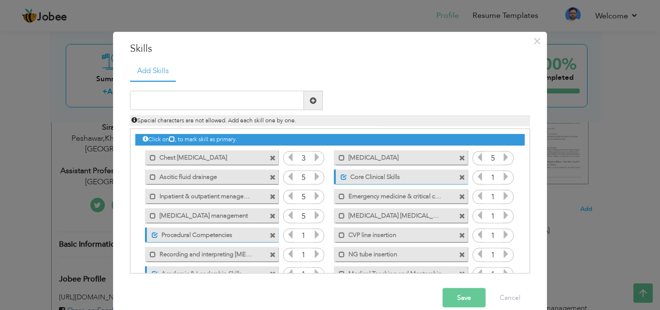
click at [312, 236] on icon at bounding box center [316, 234] width 9 height 9
click at [312, 254] on icon at bounding box center [316, 253] width 9 height 9
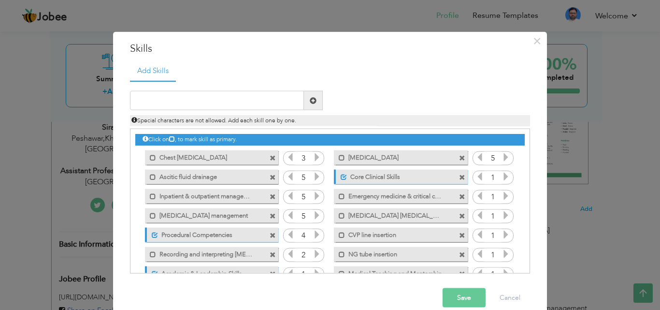
click at [312, 254] on icon at bounding box center [316, 253] width 9 height 9
click at [501, 235] on icon at bounding box center [505, 234] width 9 height 9
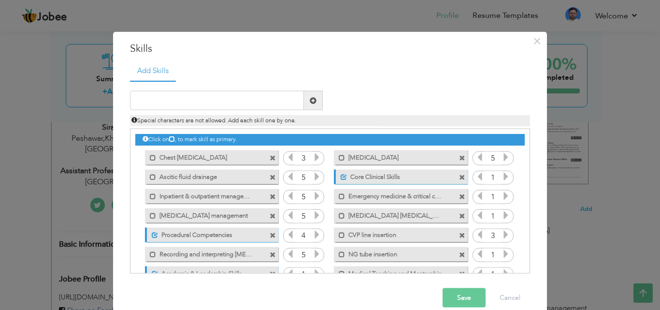
click at [501, 235] on icon at bounding box center [505, 234] width 9 height 9
click at [501, 216] on icon at bounding box center [505, 215] width 9 height 9
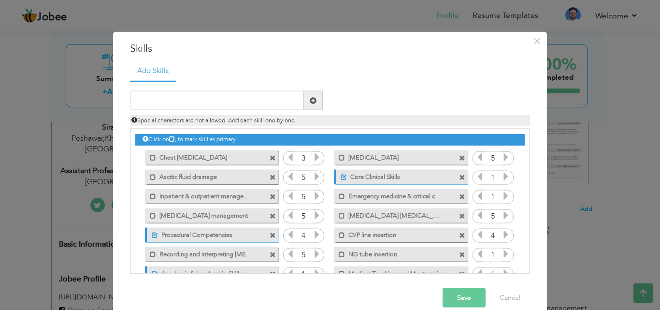
click at [501, 193] on icon at bounding box center [505, 195] width 9 height 9
click at [501, 254] on icon at bounding box center [505, 253] width 9 height 9
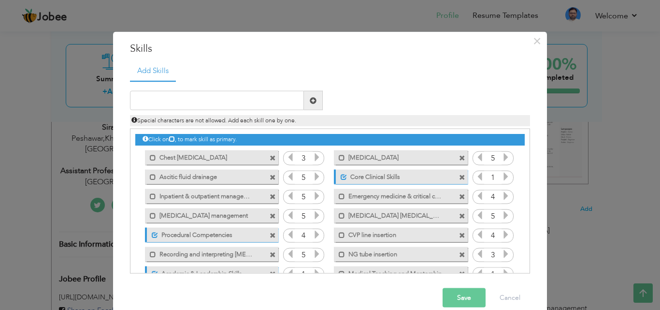
click at [501, 254] on icon at bounding box center [505, 253] width 9 height 9
click at [526, 260] on div "Click on , to mark skill as primary." at bounding box center [330, 200] width 400 height 145
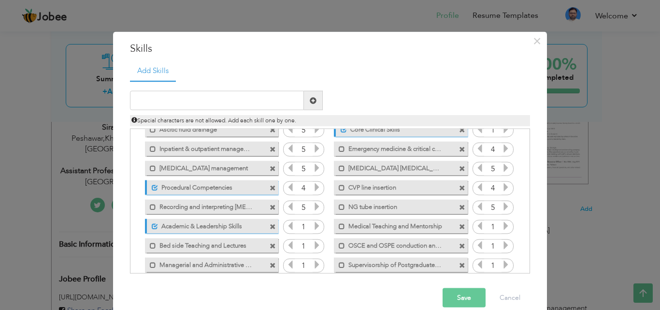
scroll to position [60, 0]
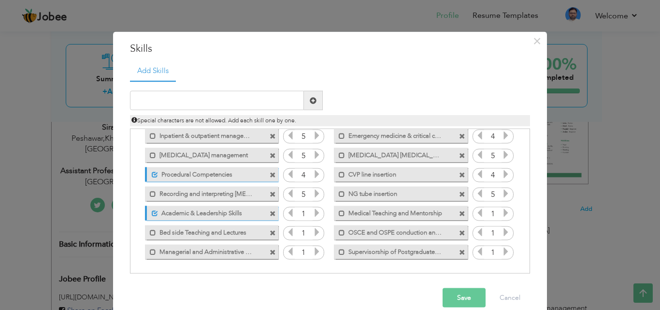
click at [501, 212] on icon at bounding box center [505, 212] width 9 height 9
click at [501, 231] on icon at bounding box center [505, 231] width 9 height 9
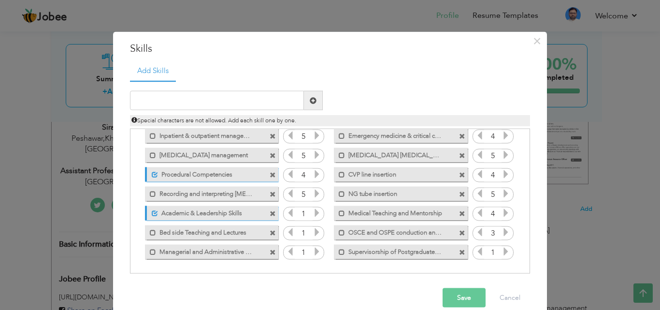
click at [501, 231] on icon at bounding box center [505, 231] width 9 height 9
click at [475, 233] on icon at bounding box center [479, 231] width 9 height 9
click at [501, 251] on icon at bounding box center [505, 251] width 9 height 9
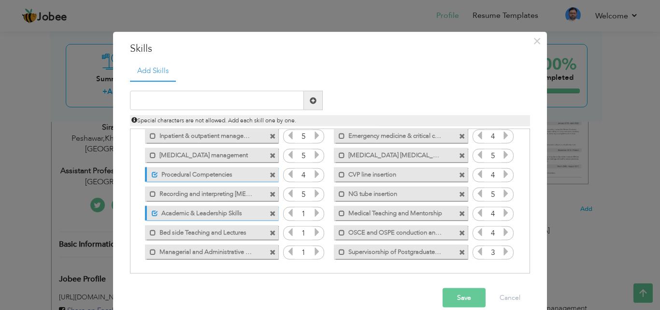
click at [501, 251] on icon at bounding box center [505, 251] width 9 height 9
click at [312, 251] on icon at bounding box center [316, 251] width 9 height 9
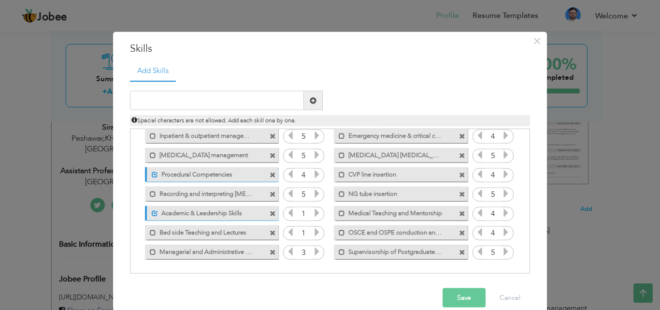
click at [312, 251] on icon at bounding box center [316, 251] width 9 height 9
click at [312, 235] on icon at bounding box center [316, 231] width 9 height 9
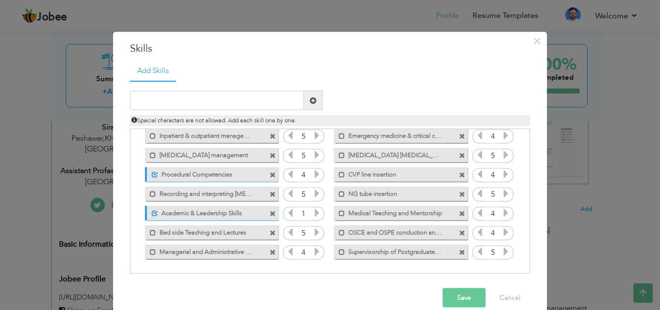
click at [312, 215] on icon at bounding box center [316, 212] width 9 height 9
click at [451, 293] on button "Save" at bounding box center [463, 297] width 43 height 19
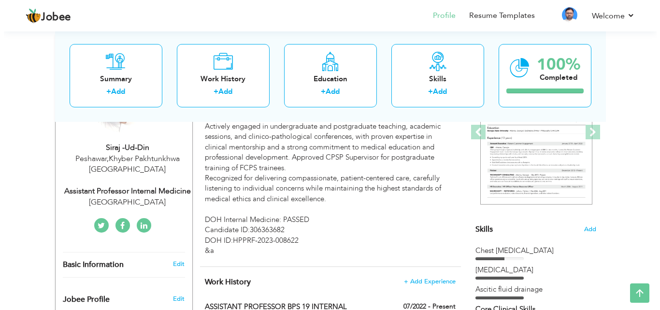
scroll to position [138, 0]
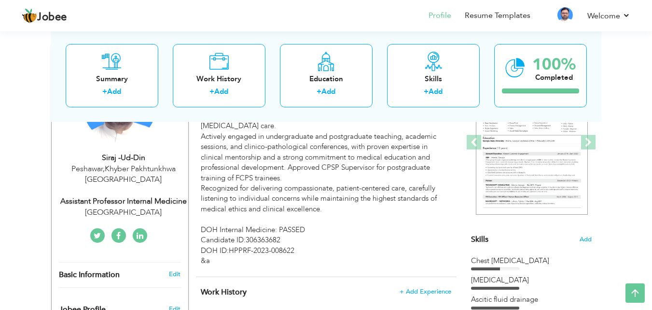
click at [478, 240] on span "Skills" at bounding box center [479, 239] width 17 height 11
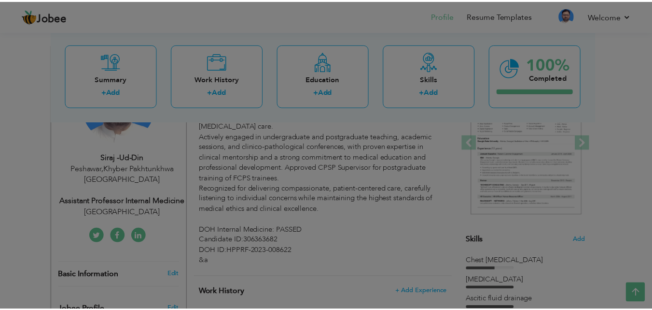
scroll to position [0, 0]
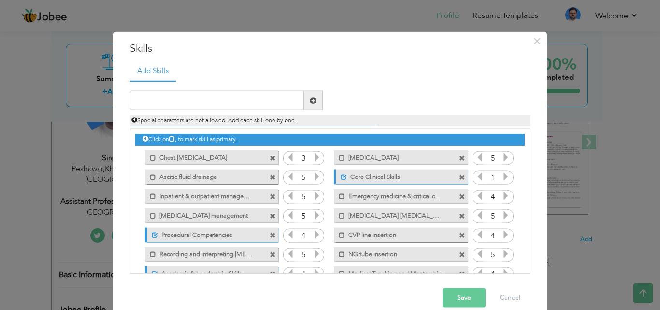
click at [501, 176] on icon at bounding box center [505, 176] width 9 height 9
click at [453, 296] on button "Save" at bounding box center [463, 297] width 43 height 19
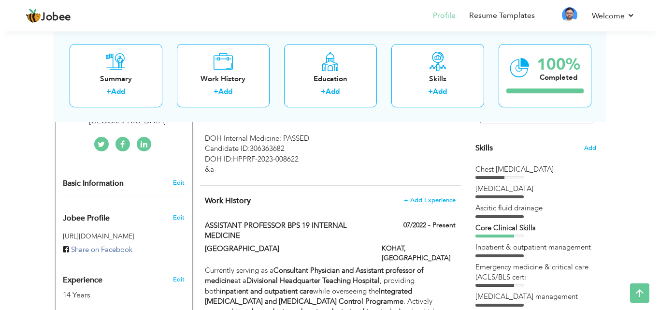
scroll to position [222, 0]
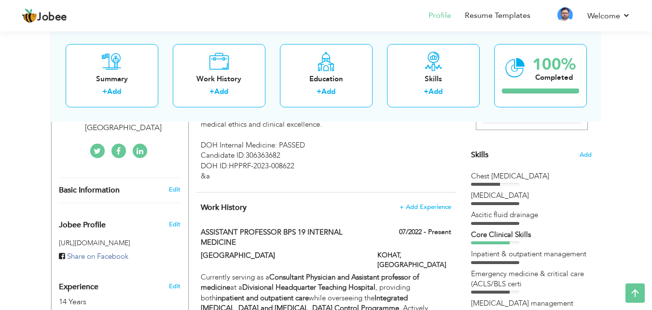
click at [477, 154] on span "Skills" at bounding box center [479, 154] width 17 height 11
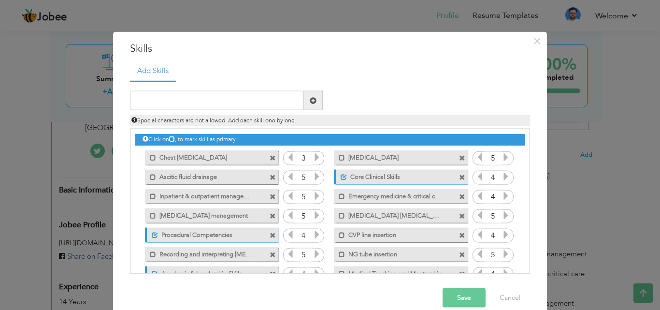
scroll to position [60, 0]
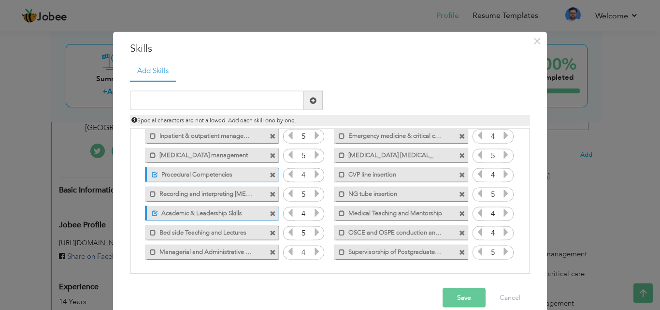
click at [475, 250] on icon at bounding box center [479, 251] width 9 height 9
click at [475, 155] on icon at bounding box center [479, 154] width 9 height 9
click at [286, 154] on icon at bounding box center [290, 154] width 9 height 9
click at [288, 193] on icon at bounding box center [290, 193] width 9 height 9
click at [475, 193] on icon at bounding box center [479, 193] width 9 height 9
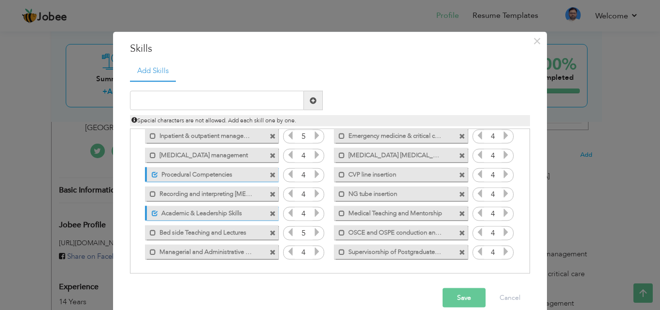
click at [459, 298] on button "Save" at bounding box center [463, 297] width 43 height 19
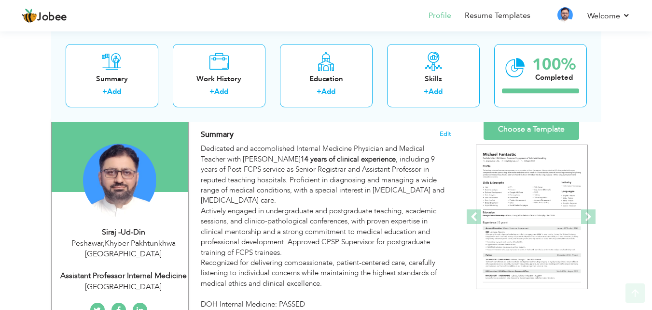
scroll to position [67, 0]
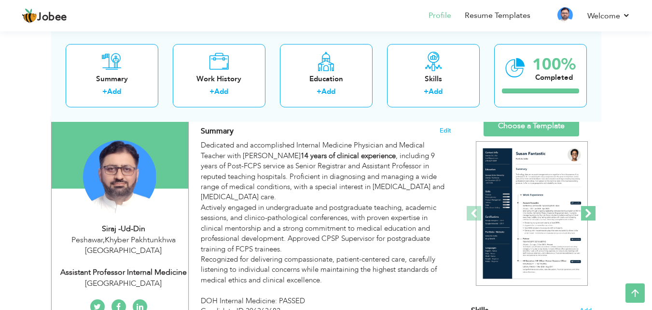
click at [592, 211] on span at bounding box center [588, 213] width 14 height 14
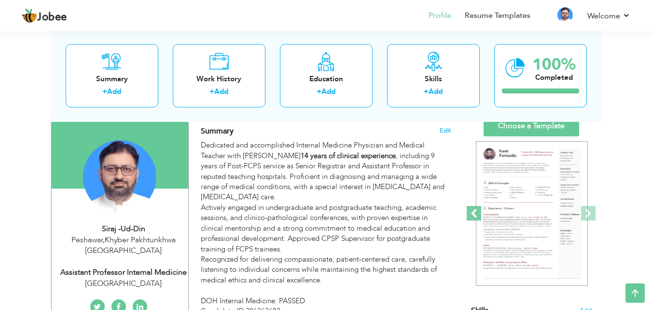
click at [475, 207] on span at bounding box center [474, 213] width 14 height 14
click at [588, 218] on span at bounding box center [588, 213] width 14 height 14
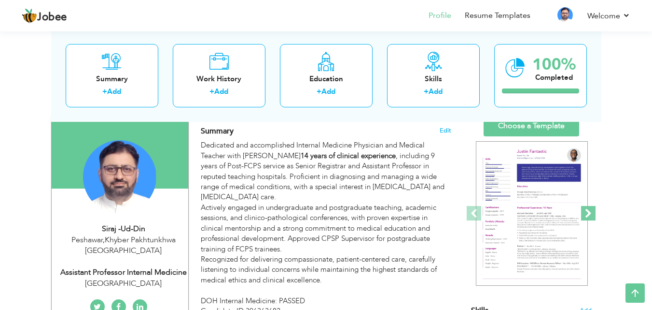
click at [588, 218] on span at bounding box center [588, 213] width 14 height 14
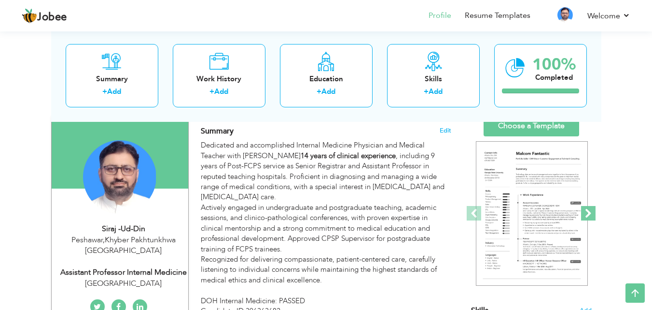
click at [588, 218] on span at bounding box center [588, 213] width 14 height 14
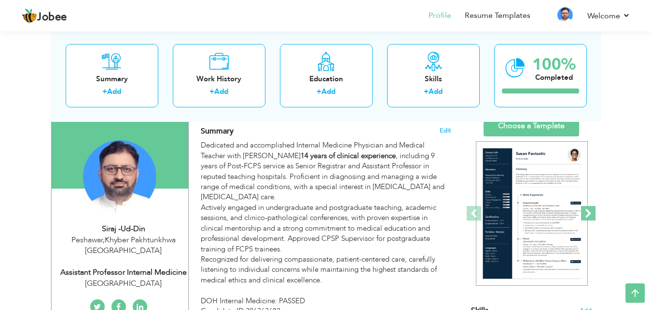
click at [583, 209] on span at bounding box center [588, 213] width 14 height 14
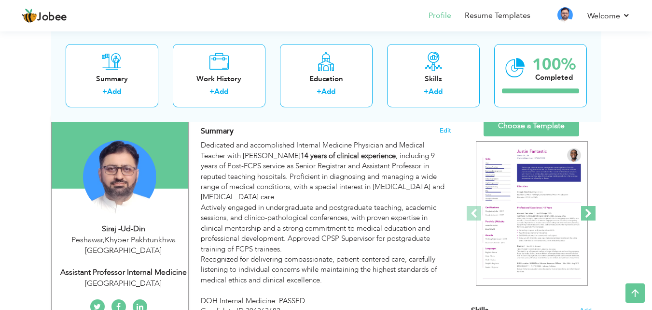
click at [583, 209] on span at bounding box center [588, 213] width 14 height 14
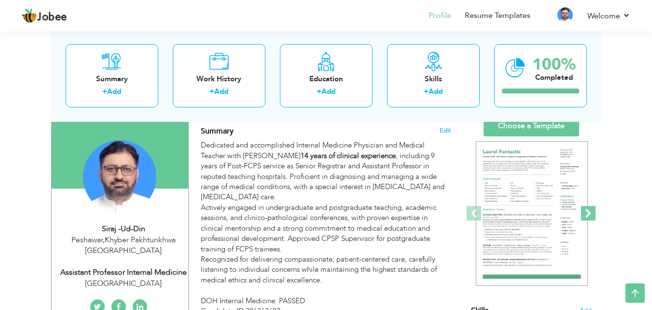
click at [583, 209] on span at bounding box center [588, 213] width 14 height 14
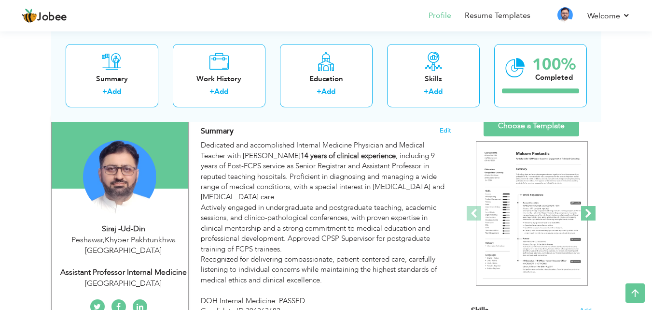
click at [583, 209] on span at bounding box center [588, 213] width 14 height 14
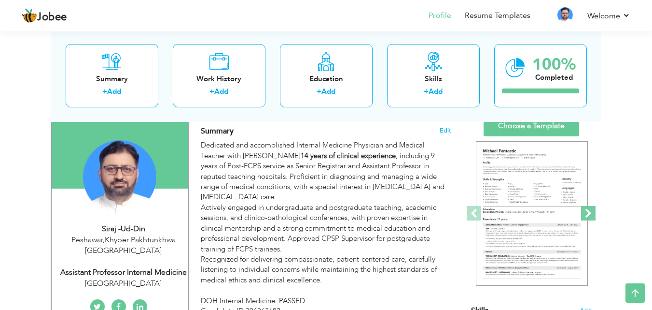
click at [583, 209] on span at bounding box center [588, 213] width 14 height 14
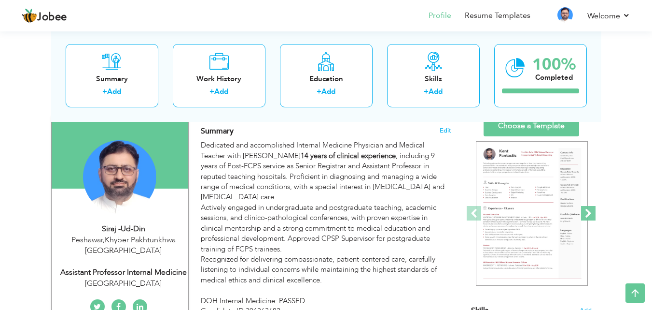
click at [583, 209] on span at bounding box center [588, 213] width 14 height 14
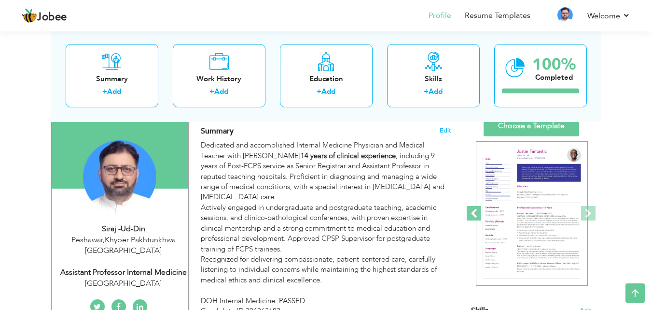
click at [475, 211] on span at bounding box center [474, 213] width 14 height 14
click at [469, 212] on span at bounding box center [474, 213] width 14 height 14
click at [471, 209] on span at bounding box center [474, 213] width 14 height 14
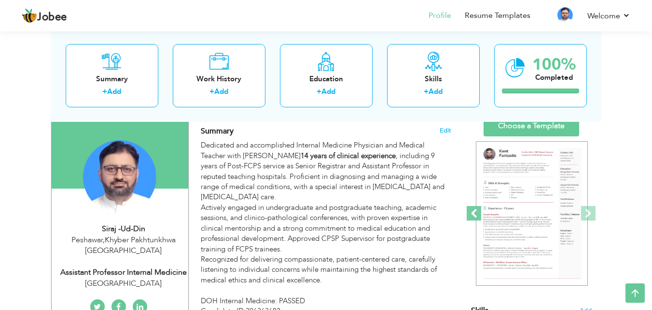
click at [471, 209] on span at bounding box center [474, 213] width 14 height 14
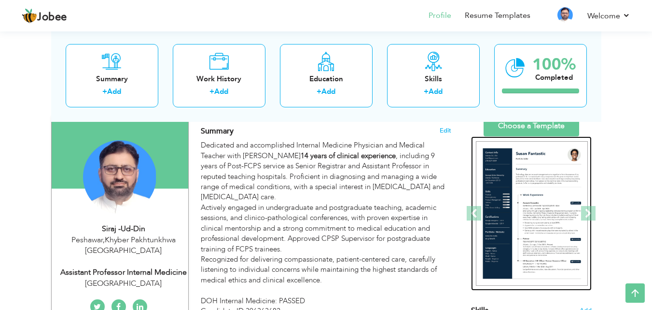
click at [533, 219] on img at bounding box center [532, 213] width 112 height 145
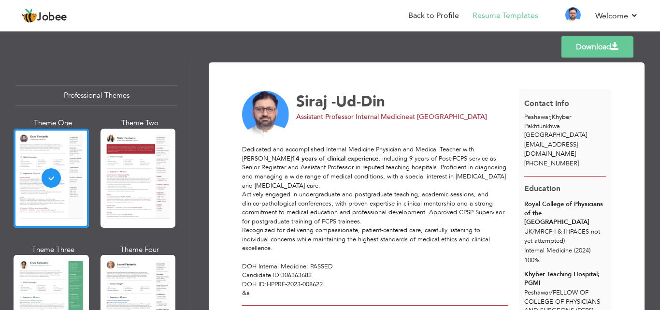
scroll to position [218, 0]
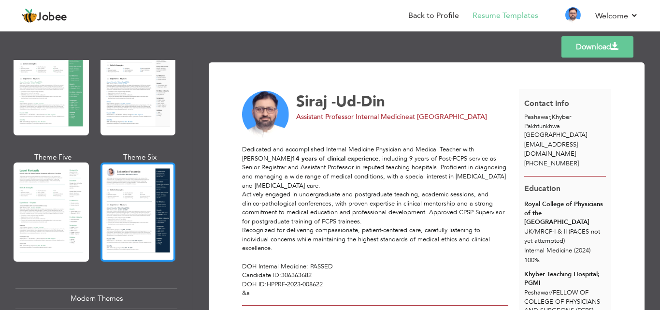
click at [138, 208] on div at bounding box center [137, 211] width 75 height 99
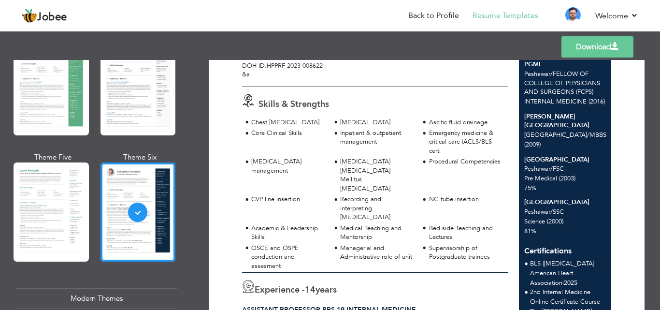
click at [92, 291] on div "Modern Themes" at bounding box center [96, 298] width 162 height 21
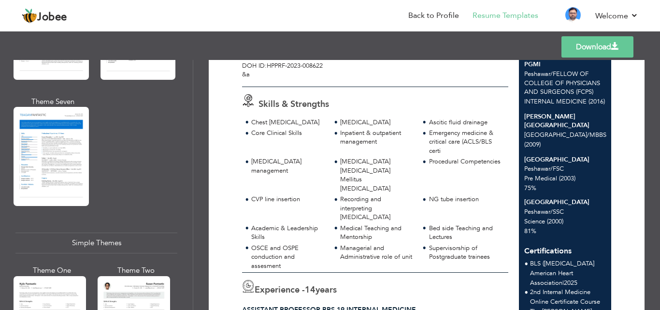
scroll to position [1719, 0]
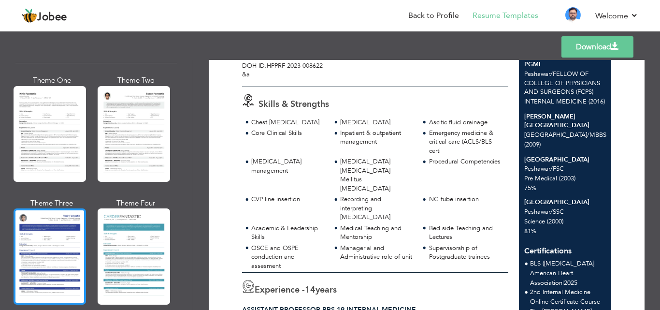
click at [41, 230] on div at bounding box center [50, 256] width 72 height 96
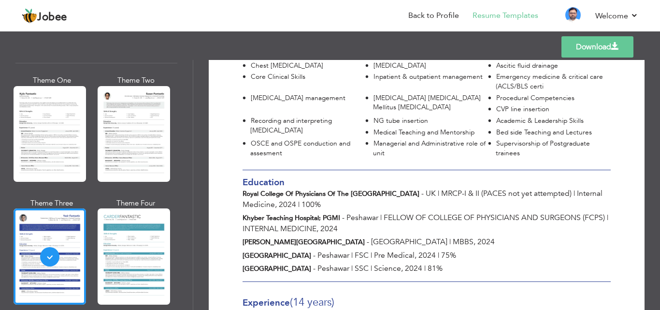
scroll to position [77, 0]
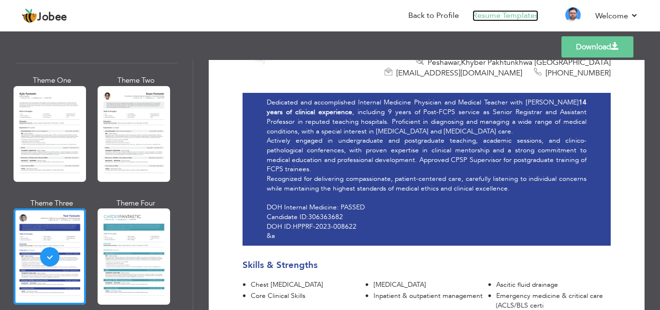
click at [503, 15] on link "Resume Templates" at bounding box center [505, 15] width 66 height 11
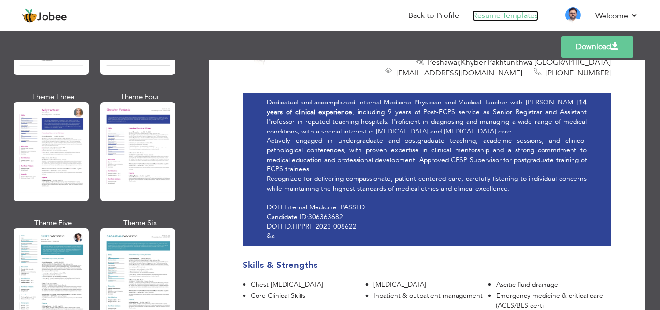
scroll to position [1064, 0]
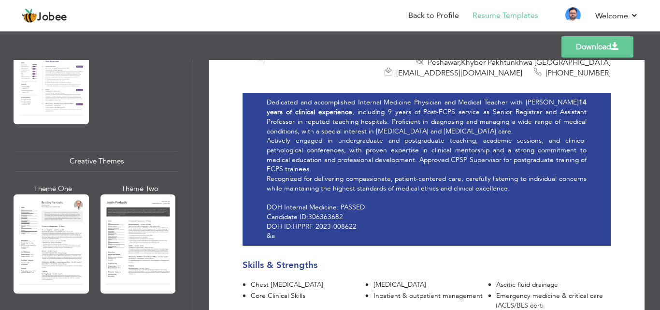
click at [186, 87] on div "Professional Themes Theme One Theme Two Theme Three Theme Six" at bounding box center [96, 185] width 193 height 250
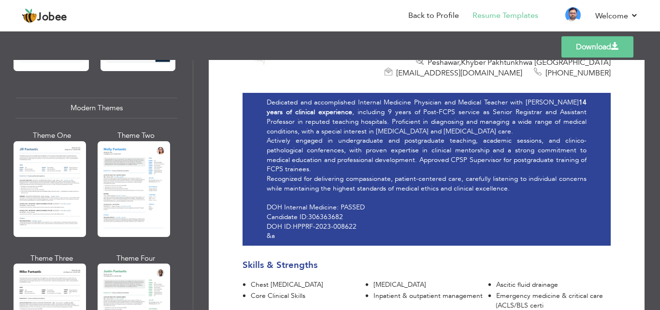
scroll to position [190, 0]
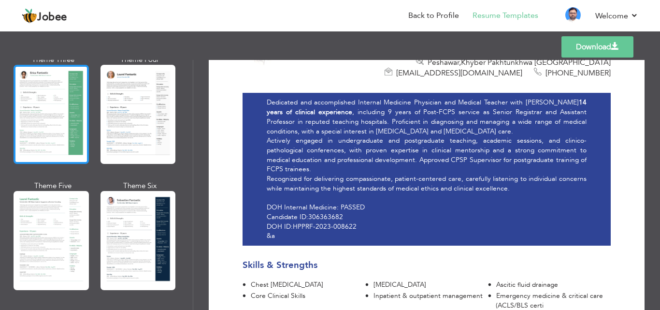
click at [78, 99] on div at bounding box center [51, 114] width 75 height 99
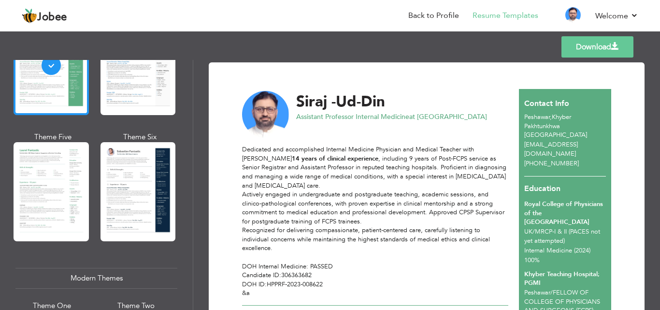
scroll to position [248, 0]
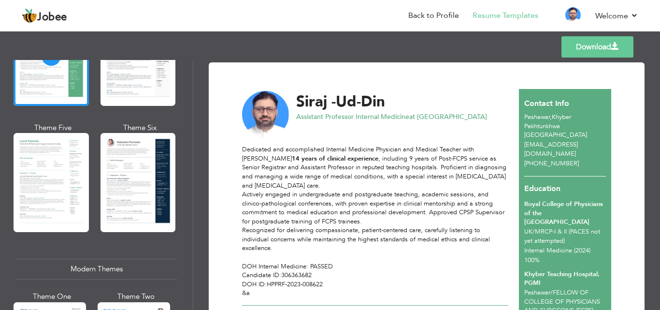
click at [270, 207] on div "Dedicated and accomplished Internal Medicine Physician and Medical Teacher with…" at bounding box center [375, 221] width 266 height 153
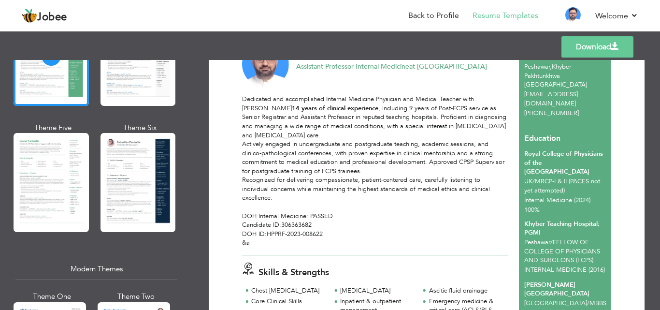
scroll to position [0, 0]
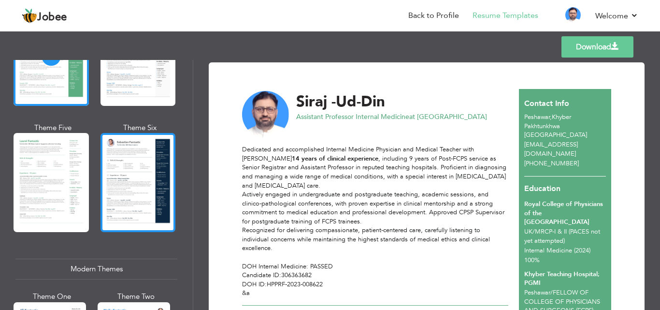
click at [123, 178] on div at bounding box center [137, 182] width 75 height 99
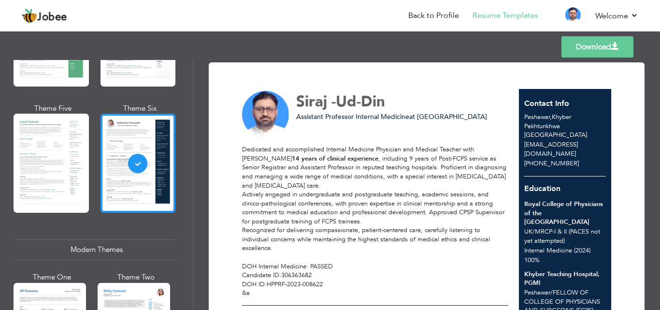
scroll to position [286, 0]
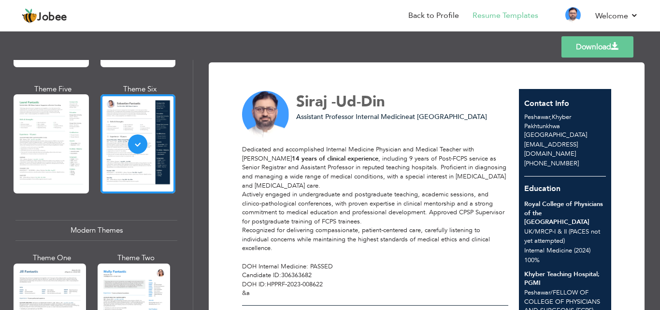
click at [359, 199] on div "Dedicated and accomplished Internal Medicine Physician and Medical Teacher with…" at bounding box center [375, 221] width 266 height 153
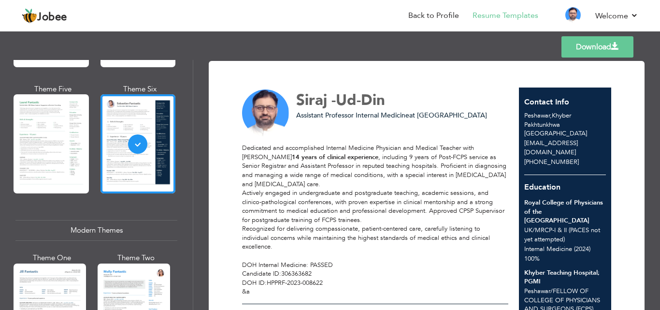
scroll to position [0, 0]
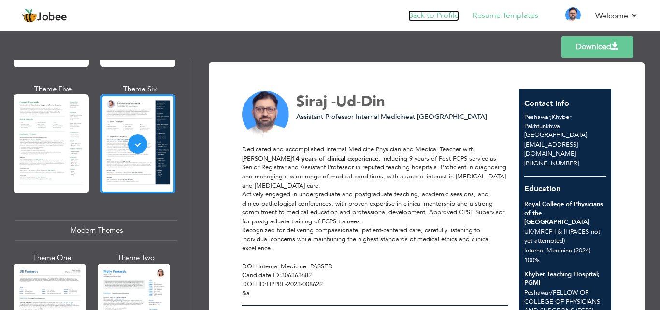
click at [441, 14] on link "Back to Profile" at bounding box center [433, 15] width 51 height 11
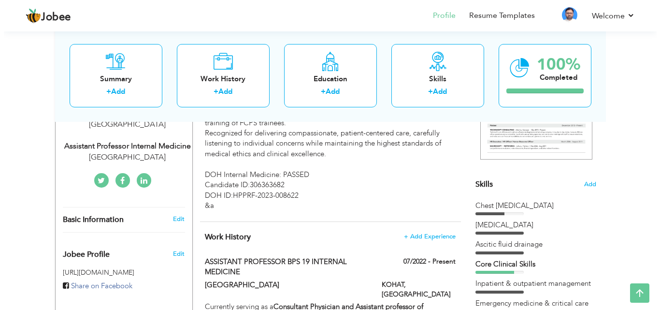
scroll to position [193, 0]
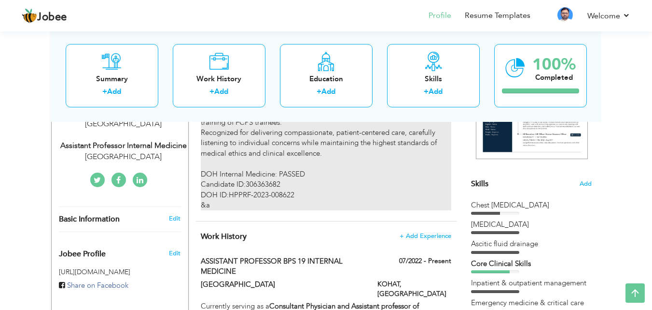
click at [361, 172] on div "Dedicated and accomplished Internal Medicine Physician and Medical Teacher with…" at bounding box center [326, 112] width 250 height 197
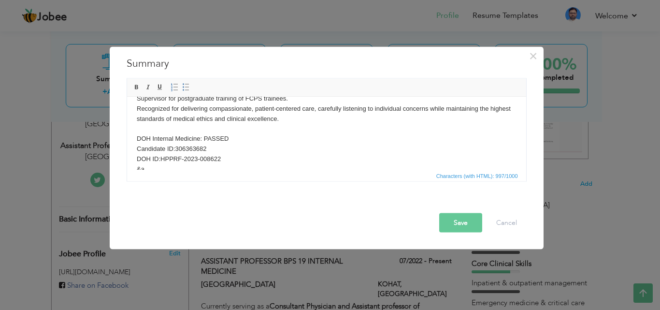
scroll to position [77, 0]
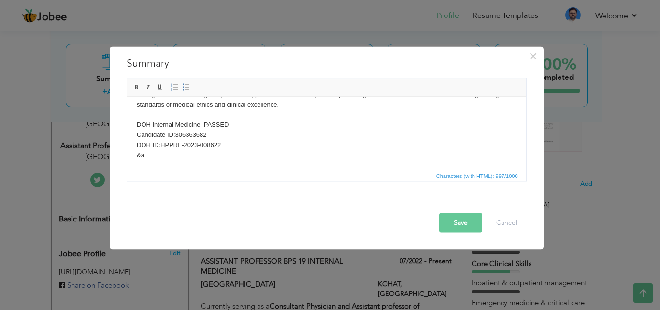
click at [150, 154] on body "Dedicated and accomplished Internal Medicine Physician and Medical Teacher with…" at bounding box center [326, 94] width 380 height 130
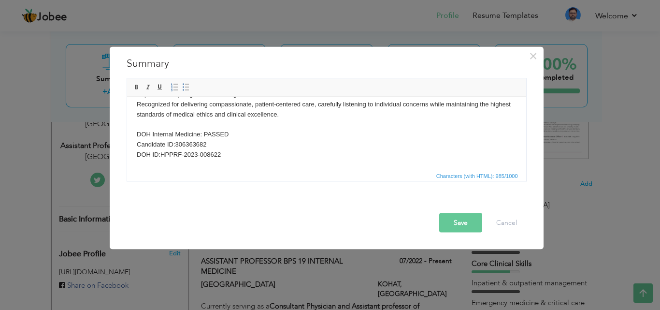
click at [451, 226] on button "Save" at bounding box center [460, 221] width 43 height 19
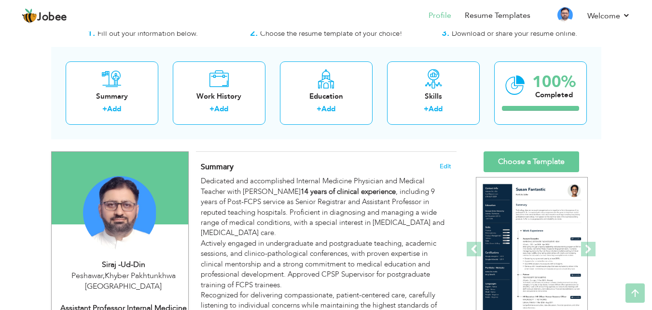
scroll to position [0, 0]
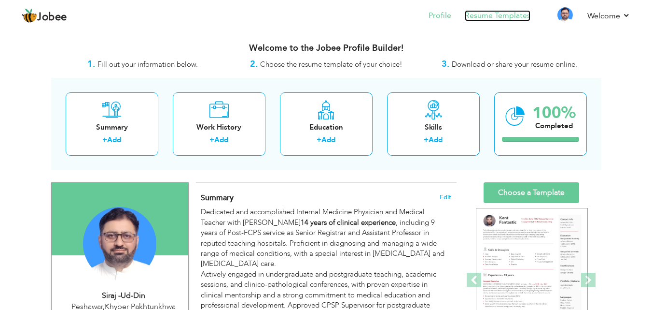
click at [484, 18] on link "Resume Templates" at bounding box center [498, 15] width 66 height 11
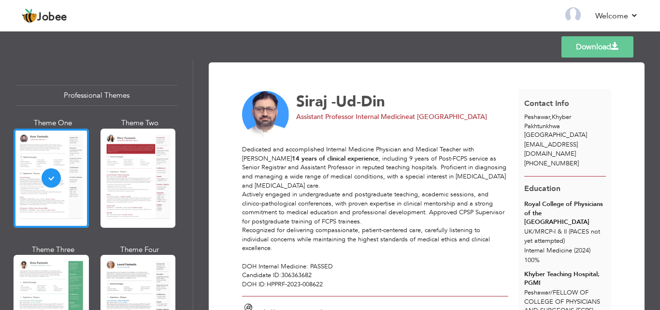
click at [370, 266] on div "Dedicated and accomplished Internal Medicine Physician and Medical Teacher with…" at bounding box center [375, 216] width 266 height 143
click at [372, 266] on div "Dedicated and accomplished Internal Medicine Physician and Medical Teacher with…" at bounding box center [375, 216] width 266 height 143
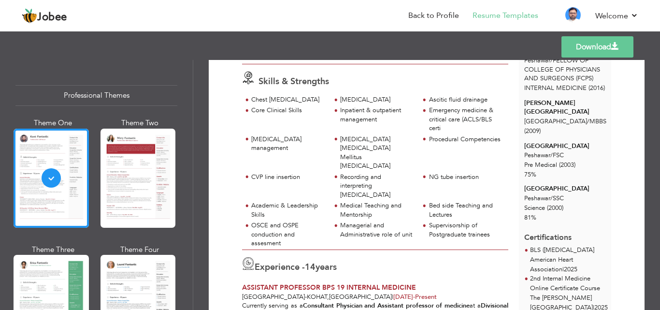
scroll to position [251, 0]
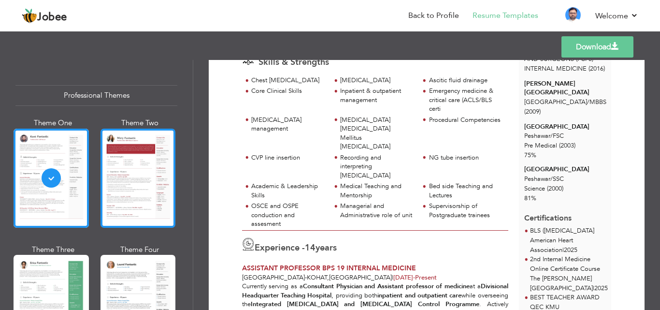
click at [121, 169] on div at bounding box center [137, 177] width 75 height 99
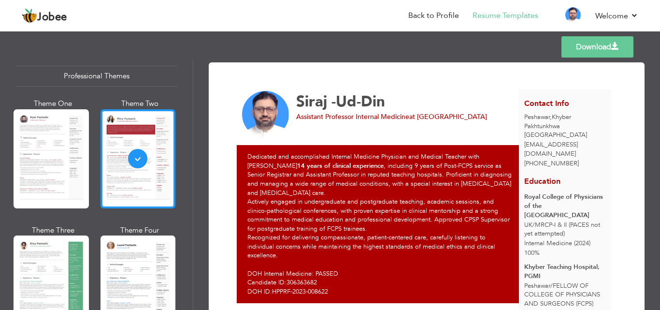
scroll to position [58, 0]
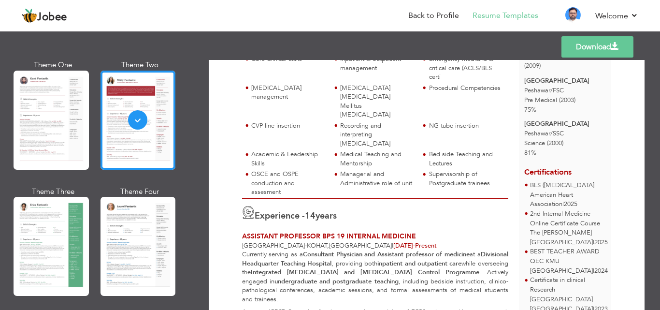
scroll to position [309, 0]
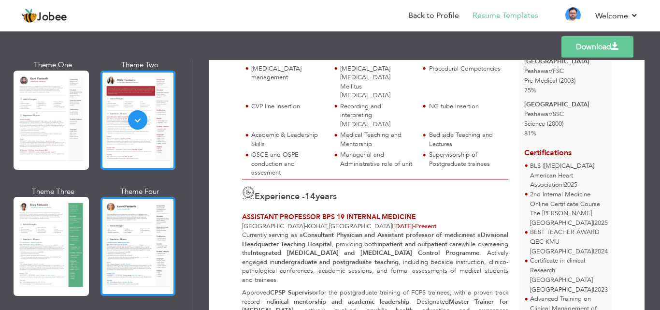
click at [138, 234] on div at bounding box center [137, 246] width 75 height 99
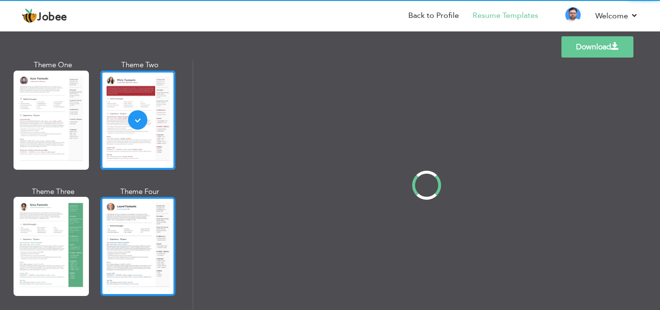
scroll to position [0, 0]
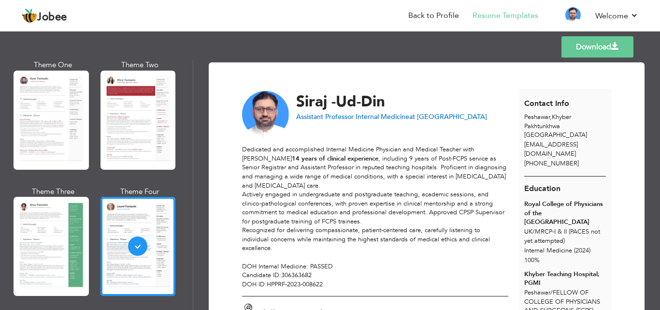
click at [408, 252] on div "Dedicated and accomplished Internal Medicine Physician and Medical Teacher with…" at bounding box center [375, 216] width 266 height 143
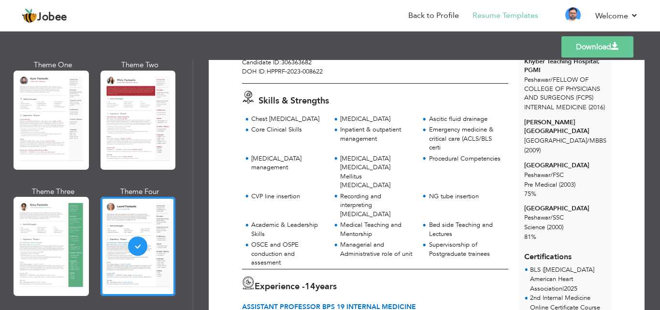
scroll to position [232, 0]
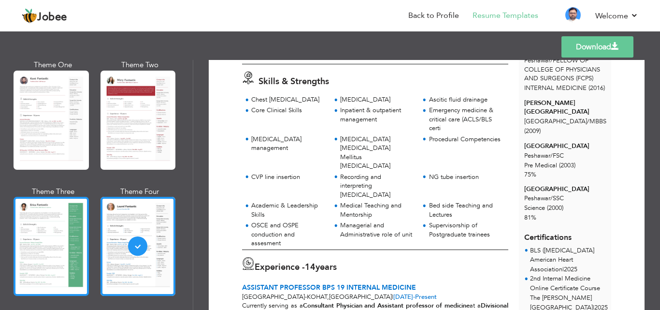
click at [32, 256] on div at bounding box center [51, 246] width 75 height 99
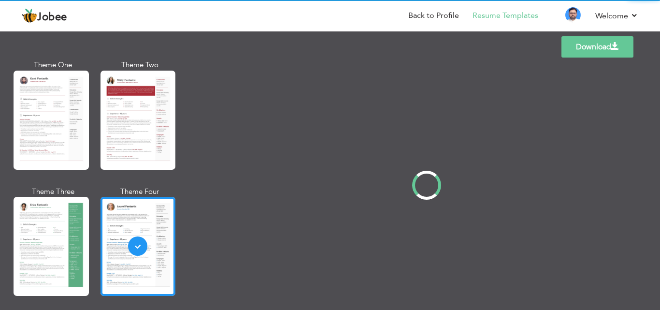
scroll to position [0, 0]
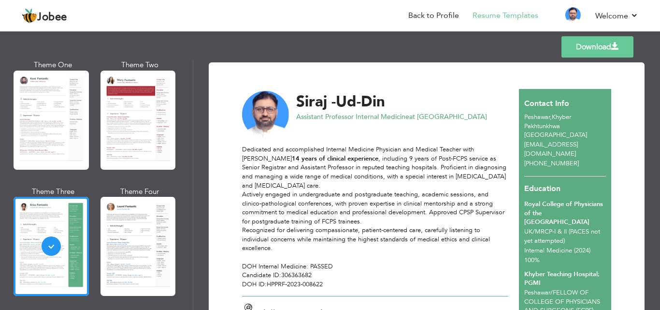
click at [386, 270] on div "Dedicated and accomplished Internal Medicine Physician and Medical Teacher with…" at bounding box center [375, 216] width 266 height 143
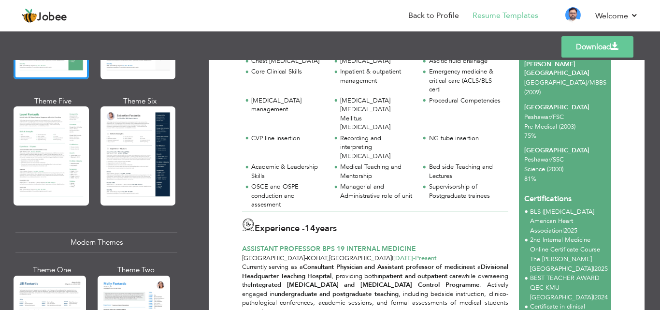
scroll to position [278, 0]
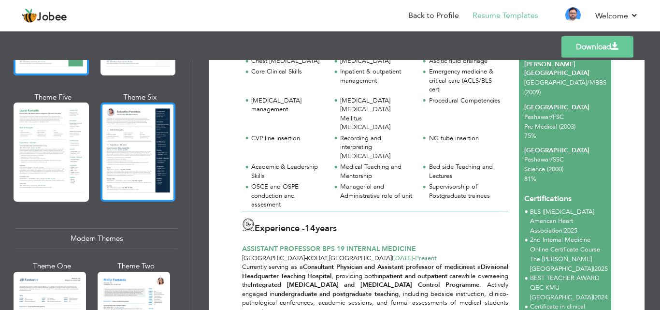
click at [123, 136] on div at bounding box center [137, 151] width 75 height 99
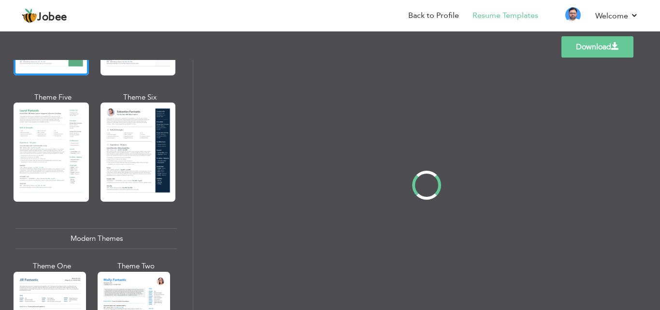
scroll to position [0, 0]
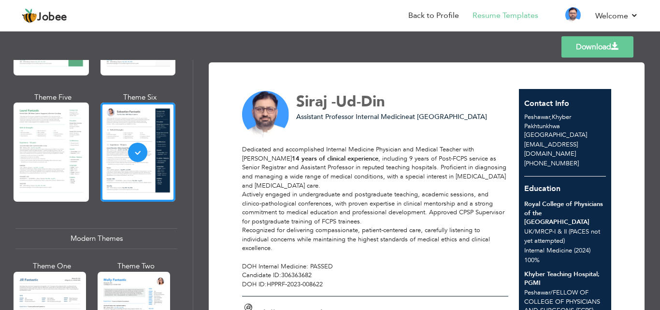
click at [405, 266] on div "Dedicated and accomplished Internal Medicine Physician and Medical Teacher with…" at bounding box center [375, 216] width 266 height 143
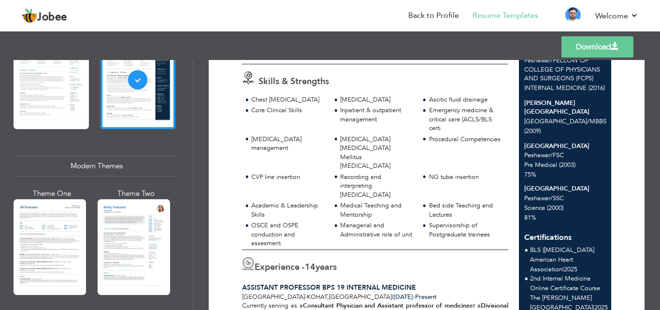
scroll to position [389, 0]
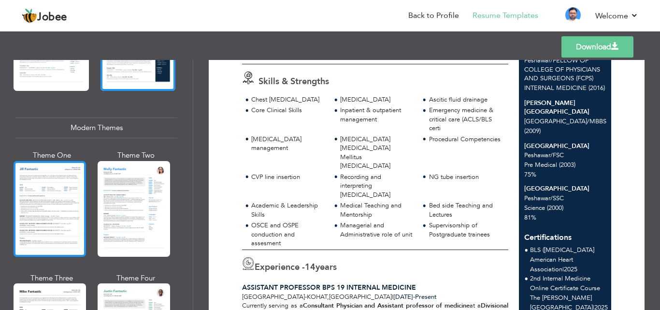
click at [42, 200] on div at bounding box center [50, 209] width 72 height 96
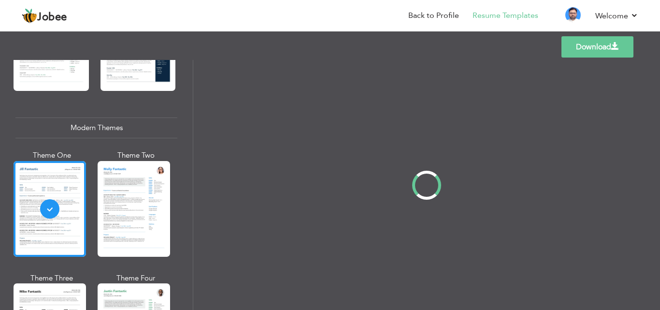
scroll to position [0, 0]
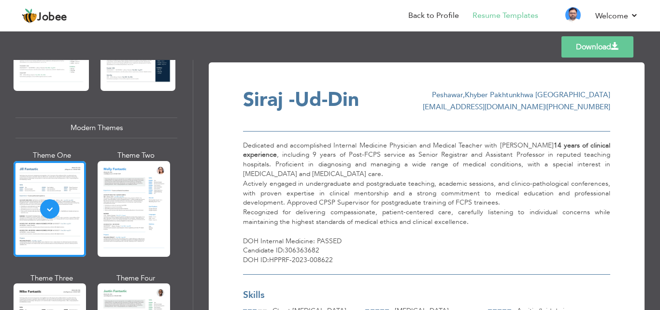
click at [429, 253] on div "Dedicated and accomplished Internal Medicine Physician and Medical Teacher with…" at bounding box center [426, 202] width 367 height 143
click at [428, 247] on div "Dedicated and accomplished Internal Medicine Physician and Medical Teacher with…" at bounding box center [426, 202] width 367 height 143
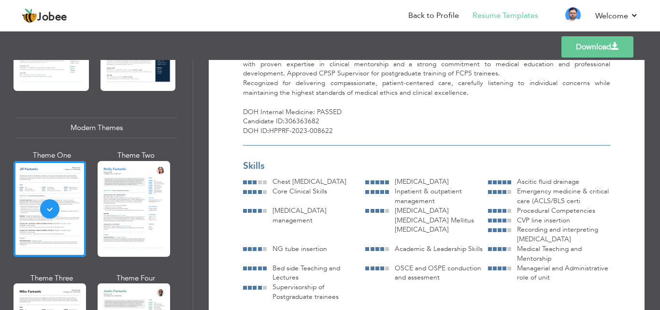
scroll to position [135, 0]
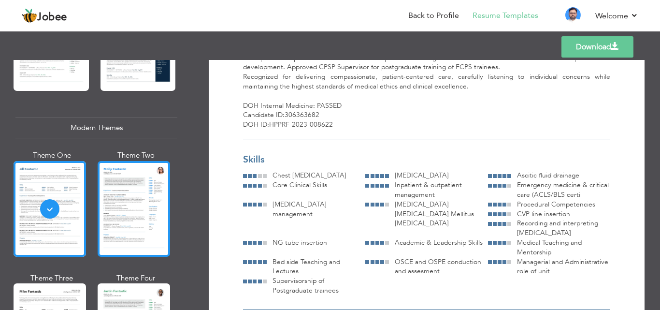
click at [141, 192] on div at bounding box center [134, 209] width 72 height 96
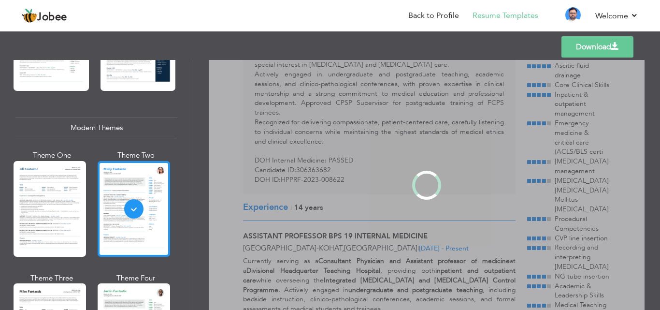
scroll to position [0, 0]
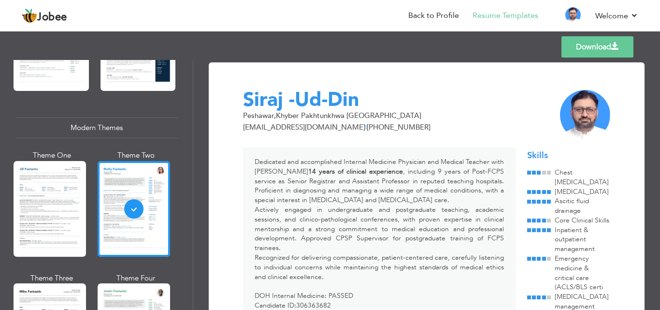
click at [443, 296] on div "Dedicated and accomplished Internal Medicine Physician and Medical Teacher with…" at bounding box center [379, 238] width 272 height 182
click at [445, 11] on link "Back to Profile" at bounding box center [433, 15] width 51 height 11
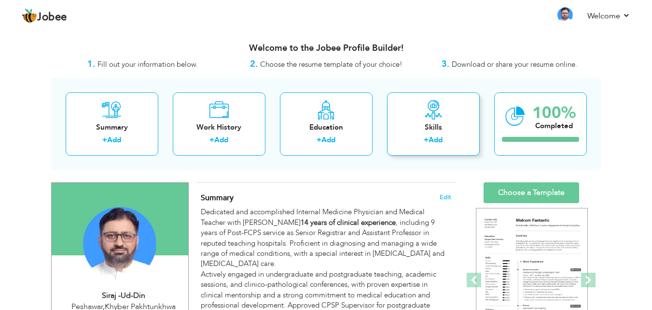
click at [438, 125] on div "Skills" at bounding box center [433, 127] width 77 height 10
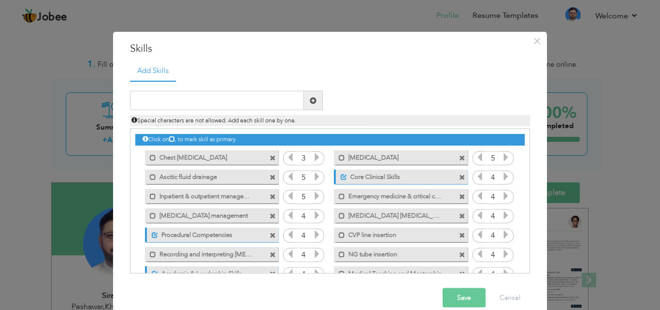
click at [475, 179] on icon at bounding box center [479, 176] width 9 height 9
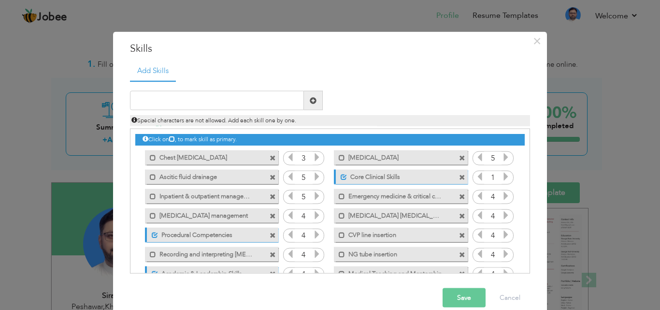
click at [475, 179] on icon at bounding box center [479, 176] width 9 height 9
click at [286, 233] on icon at bounding box center [290, 234] width 9 height 9
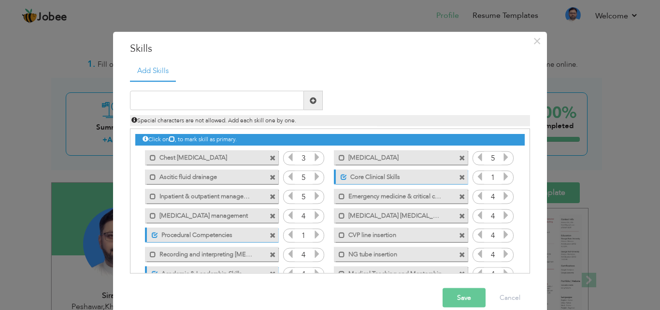
click at [286, 233] on icon at bounding box center [290, 234] width 9 height 9
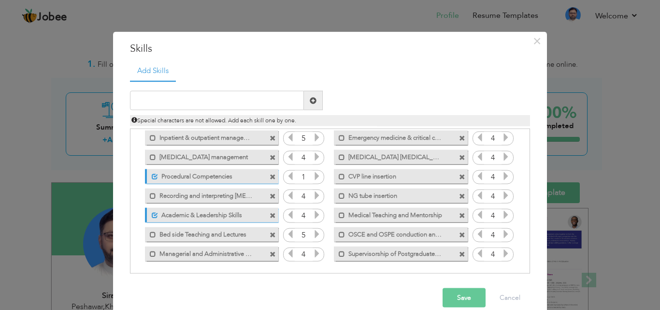
scroll to position [59, 0]
click at [286, 214] on icon at bounding box center [290, 214] width 9 height 9
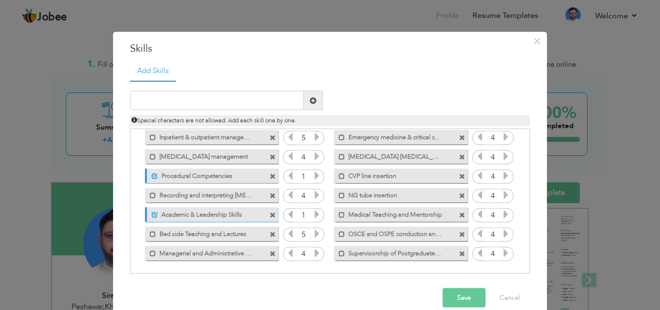
click at [286, 214] on icon at bounding box center [290, 214] width 9 height 9
click at [463, 301] on button "Save" at bounding box center [463, 297] width 43 height 19
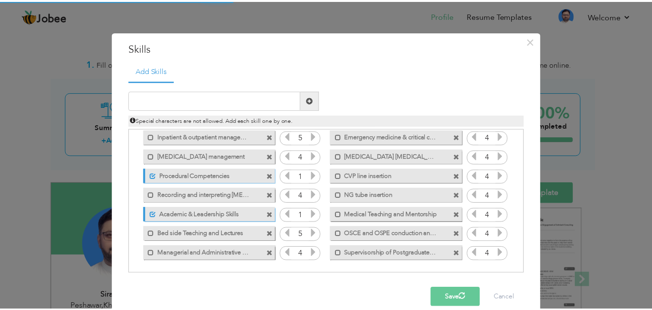
scroll to position [0, 0]
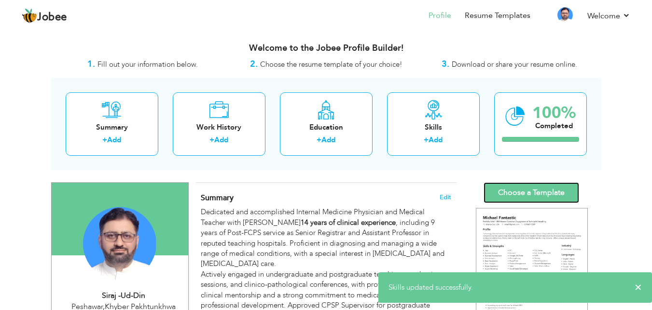
click at [510, 194] on link "Choose a Template" at bounding box center [532, 192] width 96 height 21
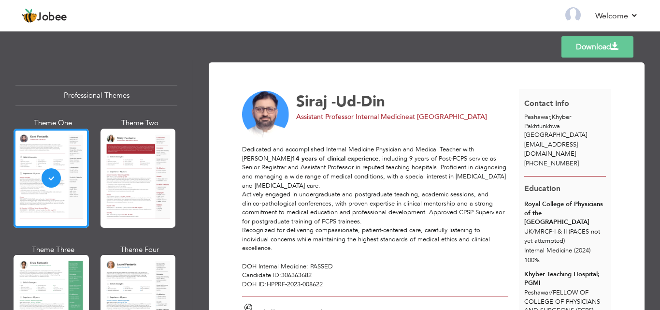
click at [112, 193] on div at bounding box center [137, 177] width 75 height 99
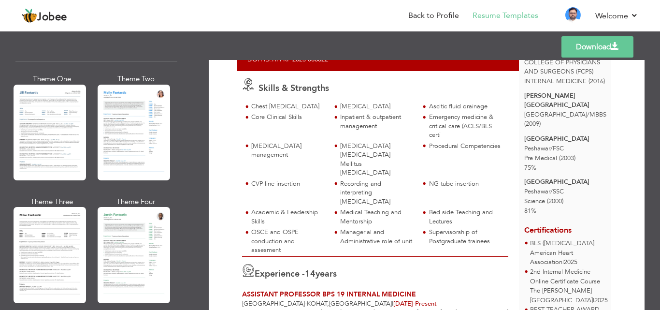
scroll to position [469, 0]
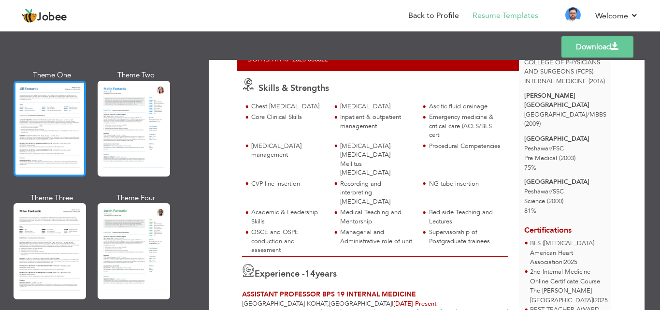
click at [23, 125] on div at bounding box center [50, 129] width 72 height 96
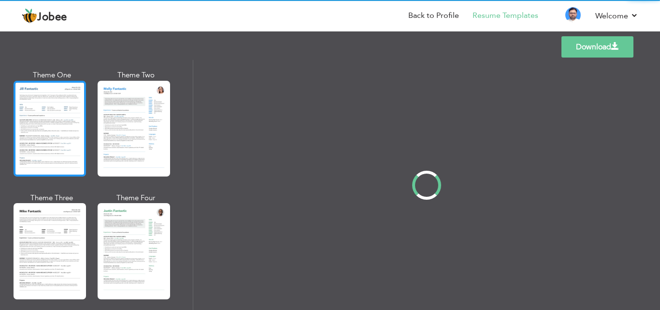
scroll to position [0, 0]
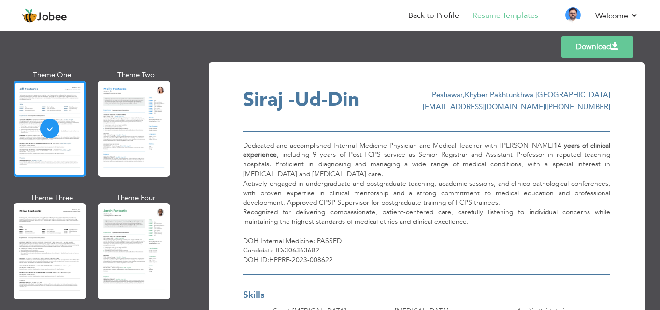
click at [421, 254] on div "Dedicated and accomplished Internal Medicine Physician and Medical Teacher with…" at bounding box center [426, 202] width 367 height 143
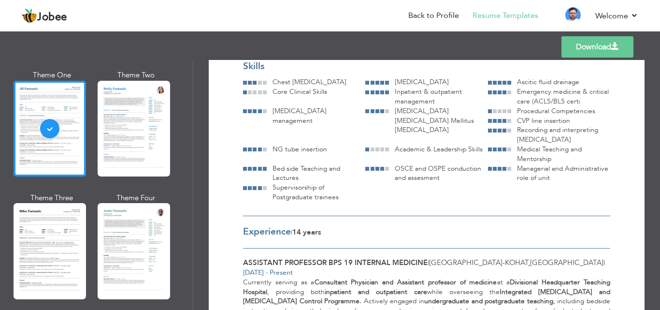
scroll to position [232, 0]
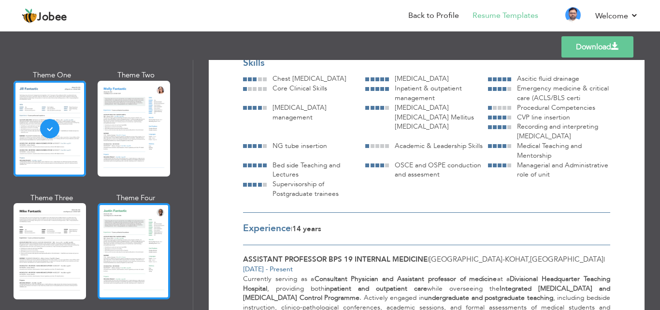
click at [119, 248] on div at bounding box center [134, 251] width 72 height 96
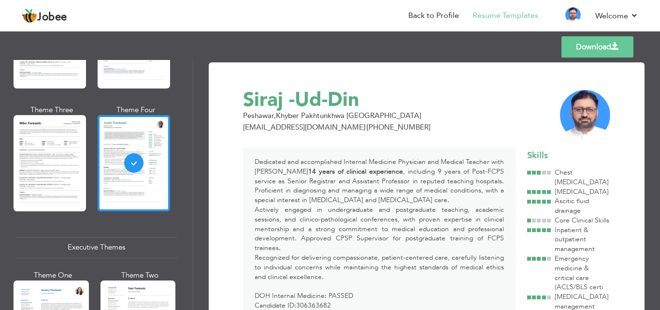
scroll to position [671, 0]
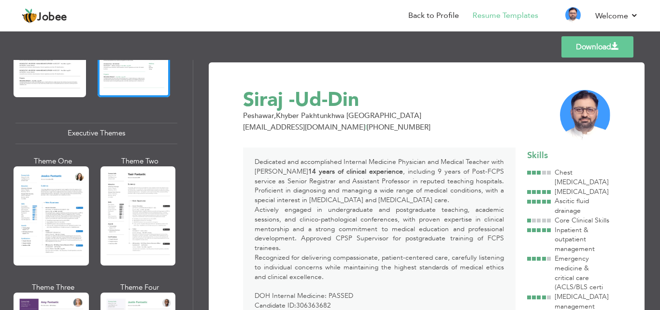
click at [400, 261] on div "Dedicated and accomplished Internal Medicine Physician and Medical Teacher with…" at bounding box center [379, 238] width 272 height 182
click at [414, 286] on div "Dedicated and accomplished Internal Medicine Physician and Medical Teacher with…" at bounding box center [379, 238] width 272 height 182
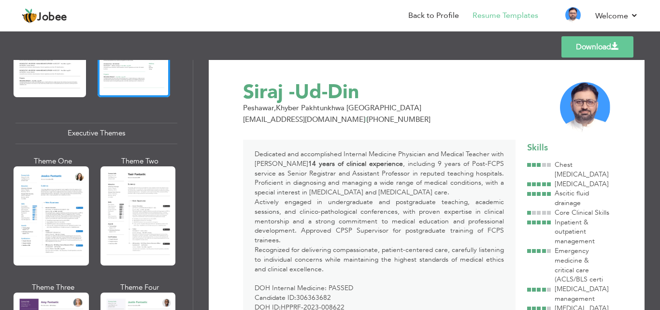
scroll to position [0, 0]
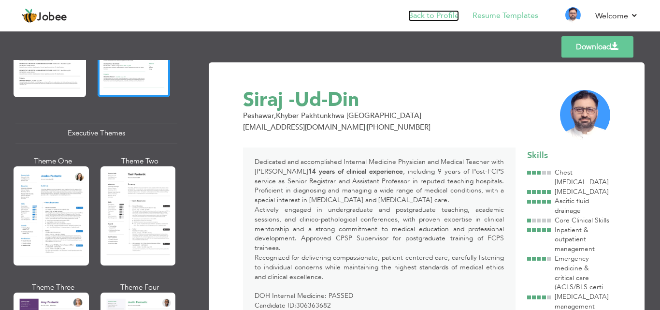
click at [446, 15] on link "Back to Profile" at bounding box center [433, 15] width 51 height 11
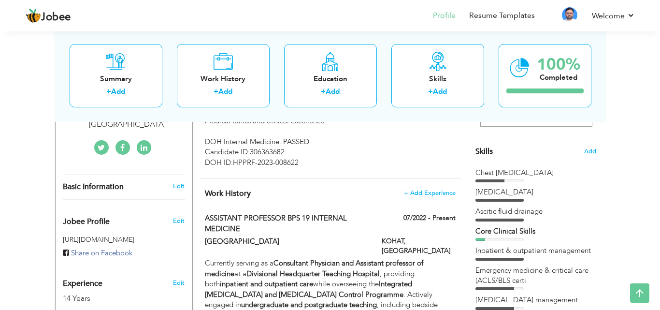
scroll to position [209, 0]
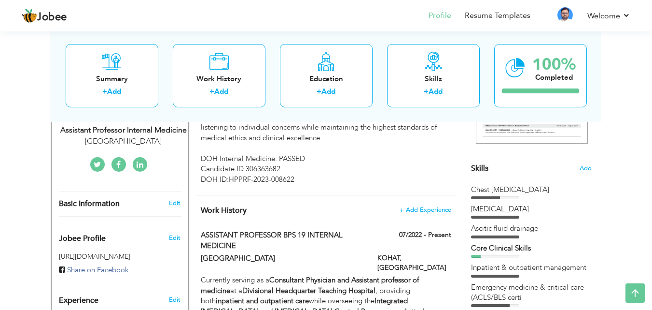
click at [534, 172] on div "Skills Add" at bounding box center [531, 73] width 121 height 200
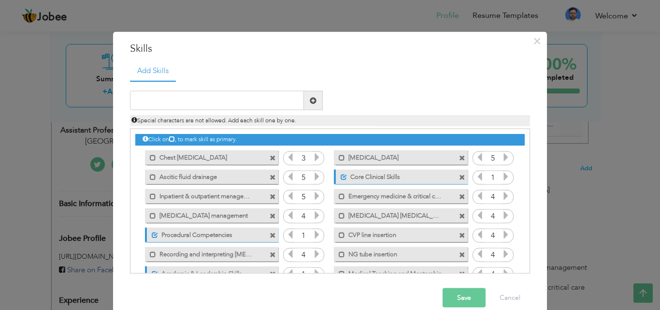
click at [312, 237] on icon at bounding box center [316, 234] width 9 height 9
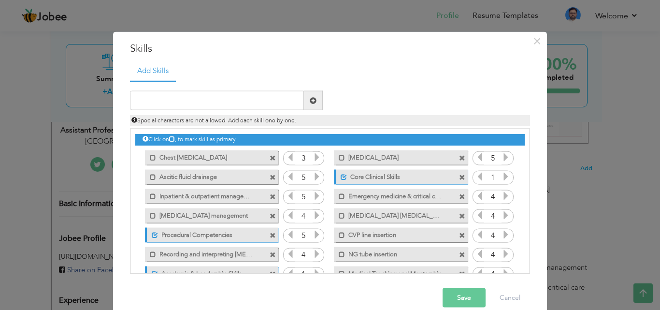
click at [312, 237] on icon at bounding box center [316, 234] width 9 height 9
click at [501, 179] on icon at bounding box center [505, 176] width 9 height 9
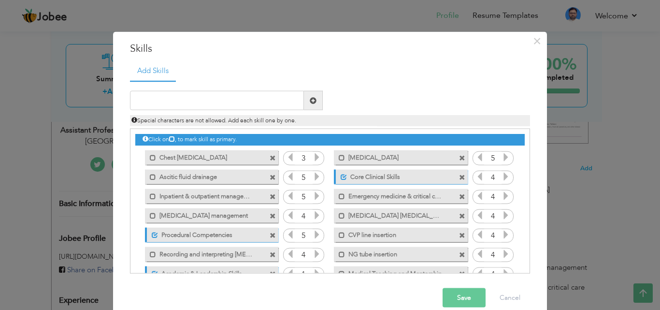
click at [501, 179] on icon at bounding box center [505, 176] width 9 height 9
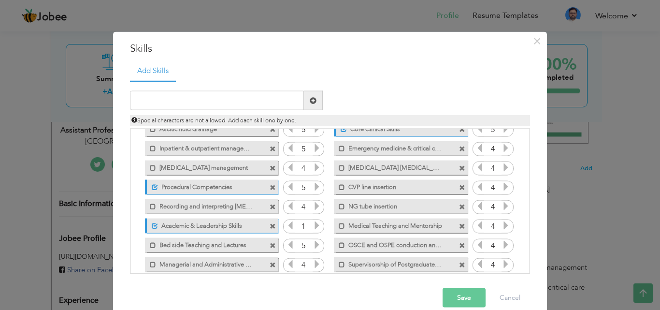
scroll to position [49, 0]
click at [312, 225] on icon at bounding box center [316, 224] width 9 height 9
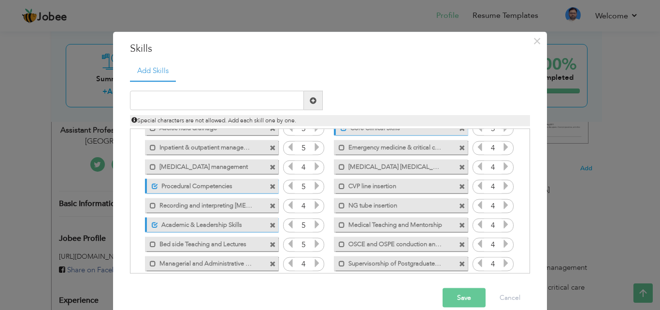
click at [312, 225] on icon at bounding box center [316, 224] width 9 height 9
click at [462, 301] on button "Save" at bounding box center [463, 297] width 43 height 19
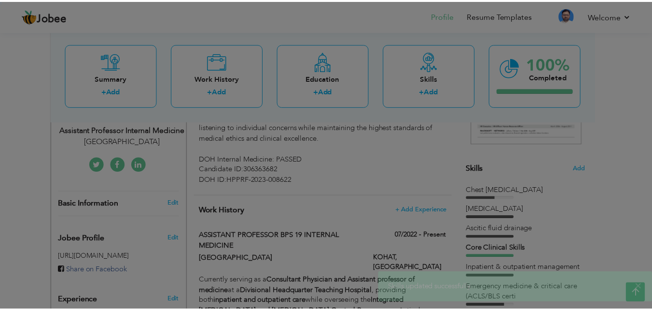
scroll to position [0, 0]
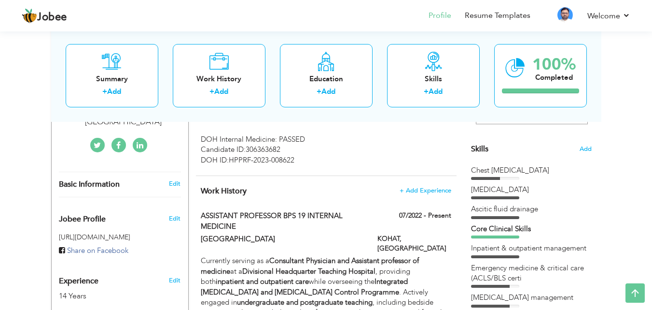
scroll to position [267, 0]
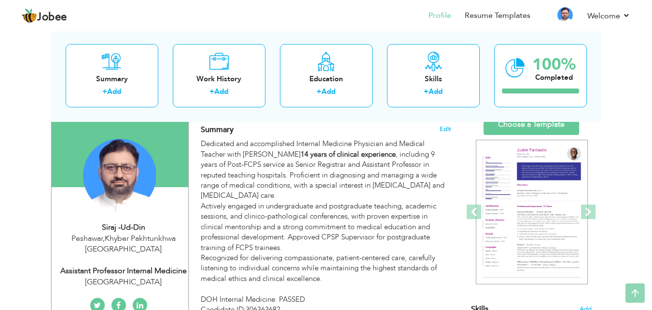
scroll to position [0, 0]
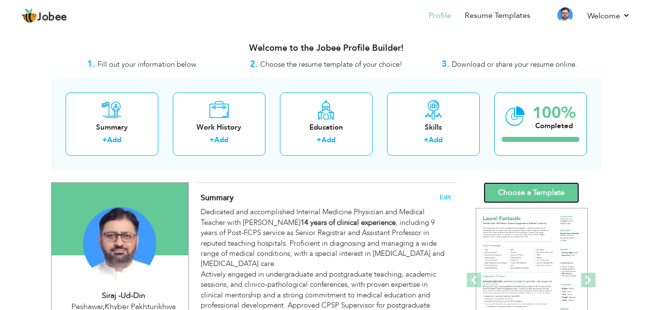
click at [513, 198] on link "Choose a Template" at bounding box center [532, 192] width 96 height 21
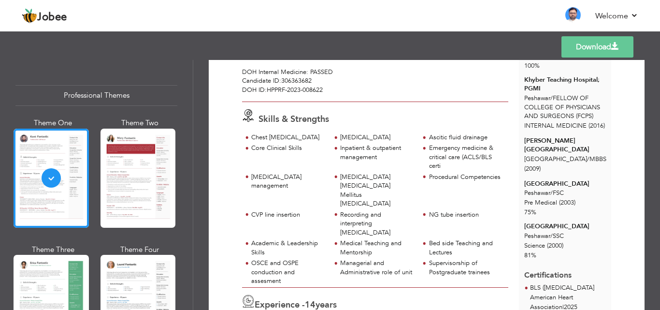
scroll to position [193, 0]
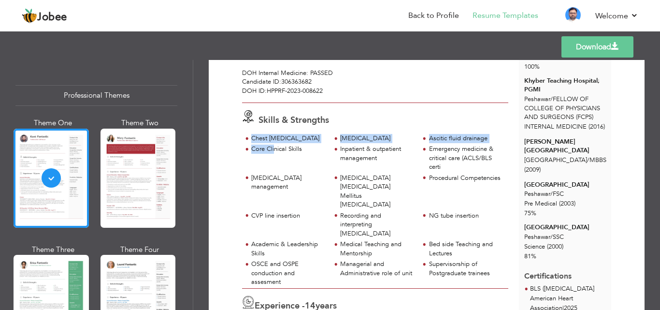
drag, startPoint x: 252, startPoint y: 129, endPoint x: 275, endPoint y: 141, distance: 25.9
click at [275, 141] on div "Chest [MEDICAL_DATA] [MEDICAL_DATA] Ascitic fluid drainage Core Clinical Skills" at bounding box center [375, 211] width 266 height 155
click at [276, 144] on div "Core Clinical Skills" at bounding box center [288, 148] width 74 height 9
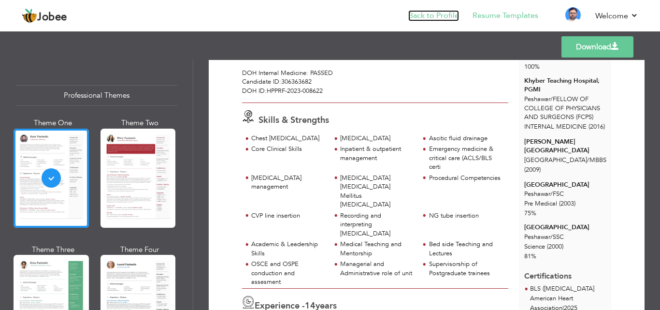
click at [434, 14] on link "Back to Profile" at bounding box center [433, 15] width 51 height 11
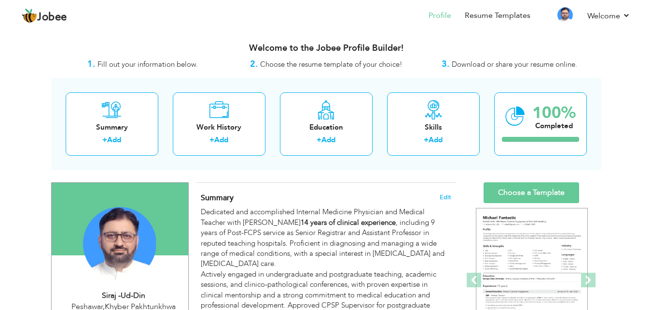
click at [591, 38] on div "Welcome to the Jobee Profile Builder!" at bounding box center [326, 46] width 550 height 24
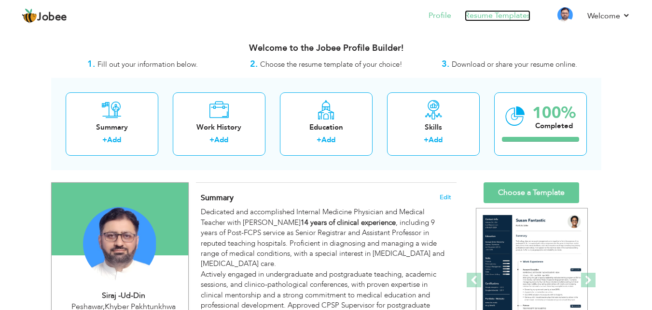
click at [487, 12] on link "Resume Templates" at bounding box center [498, 15] width 66 height 11
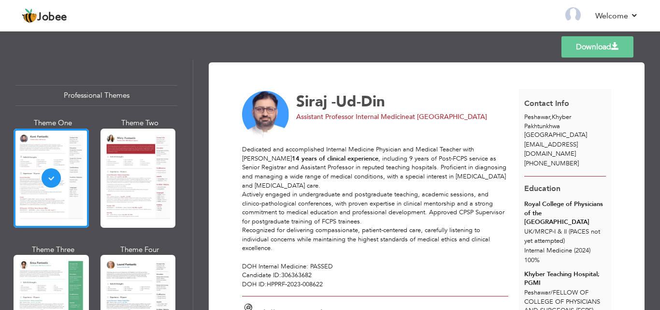
scroll to position [793, 0]
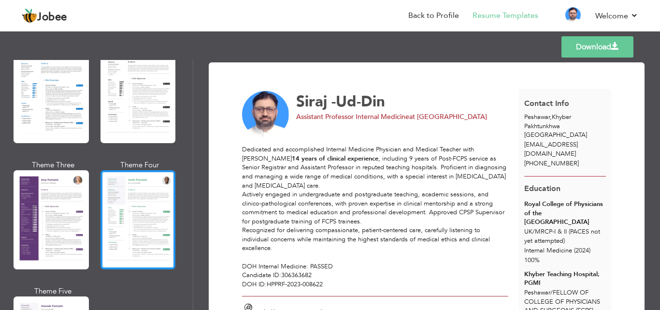
click at [135, 203] on div at bounding box center [137, 219] width 75 height 99
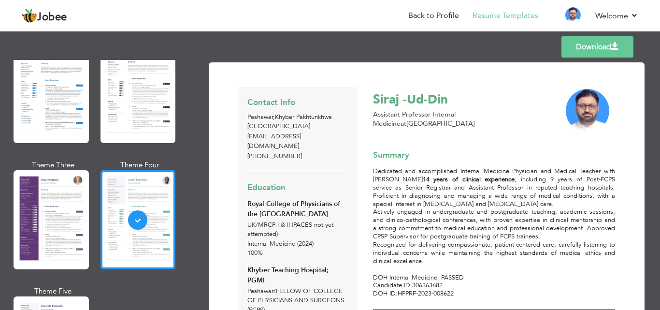
click at [585, 147] on div "Summary Dedicated and accomplished Internal Medicine Physician and Medical Teac…" at bounding box center [494, 227] width 242 height 161
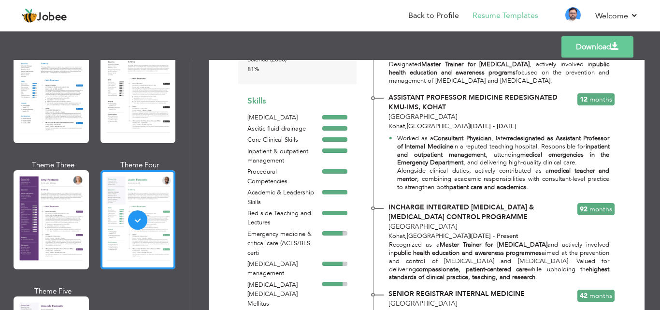
scroll to position [386, 0]
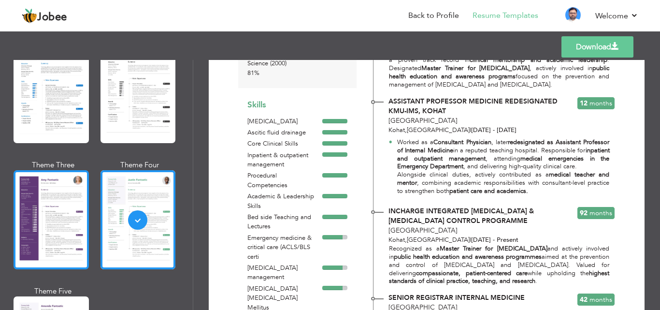
click at [47, 223] on div at bounding box center [51, 219] width 75 height 99
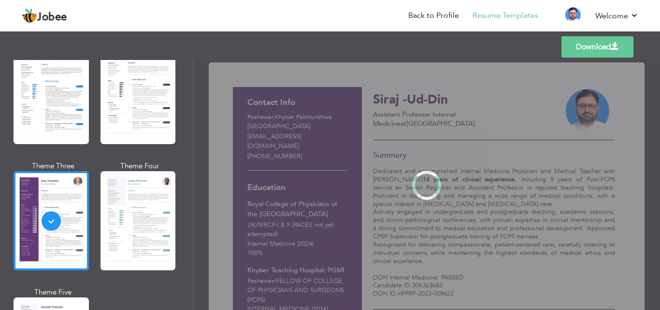
scroll to position [793, 0]
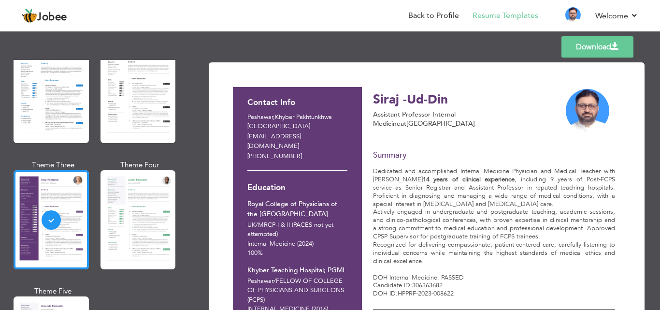
click at [514, 152] on h3 "Summary" at bounding box center [494, 155] width 242 height 9
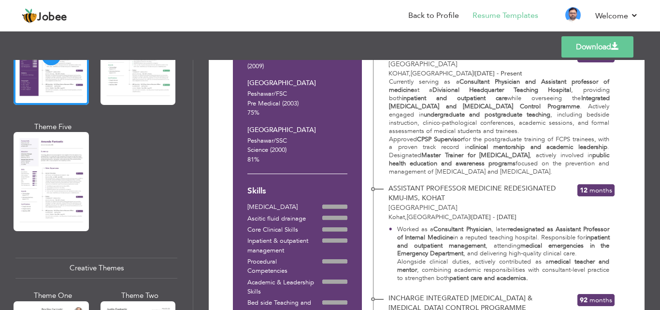
scroll to position [995, 0]
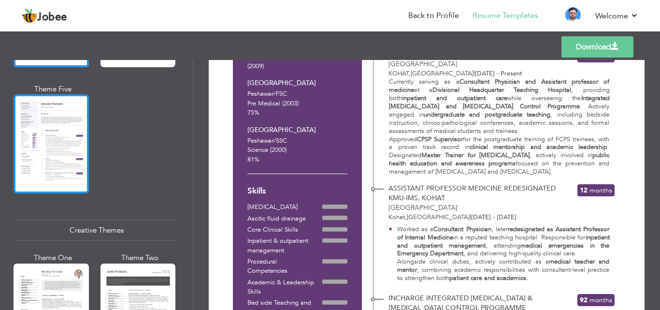
click at [35, 137] on div at bounding box center [51, 143] width 75 height 99
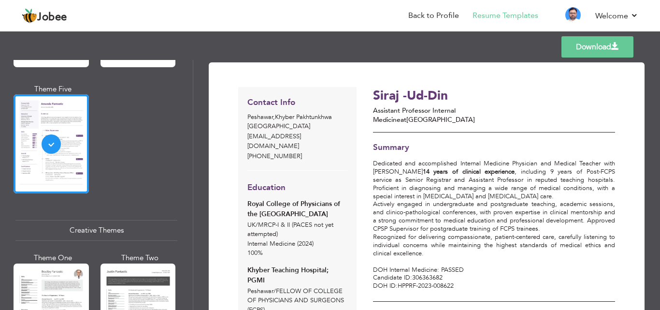
click at [465, 143] on h3 "Summary" at bounding box center [494, 147] width 242 height 9
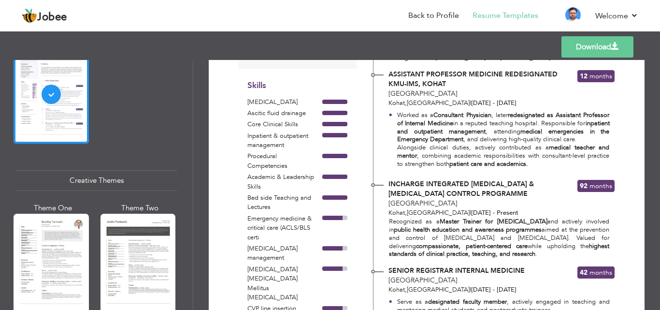
scroll to position [1094, 0]
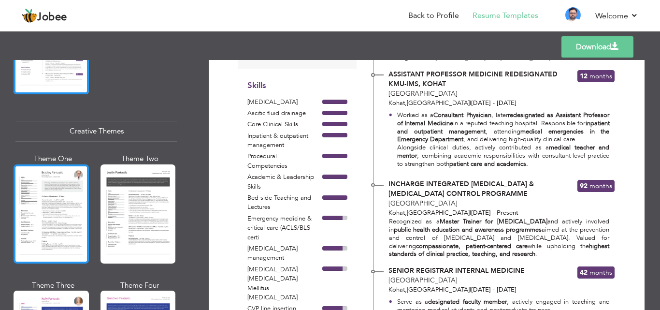
click at [59, 211] on div at bounding box center [51, 213] width 75 height 99
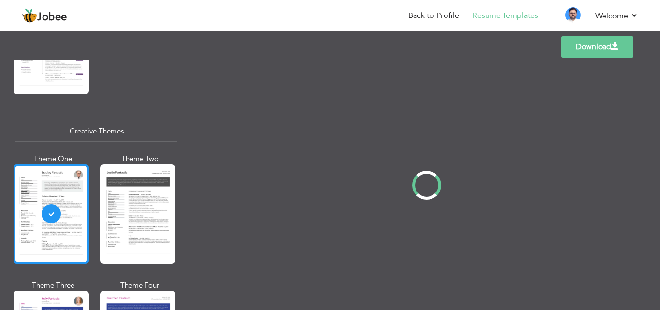
scroll to position [0, 0]
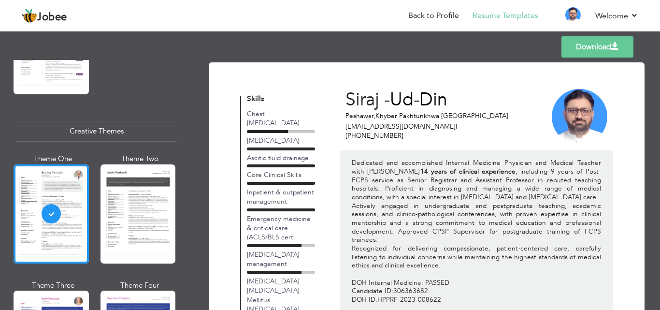
click at [467, 134] on div "Siraj -Ud-Din Peshawar , Khyber Pakhtunkhwa Pakistan [EMAIL_ADDRESS][DOMAIN_NAM…" at bounding box center [430, 116] width 183 height 66
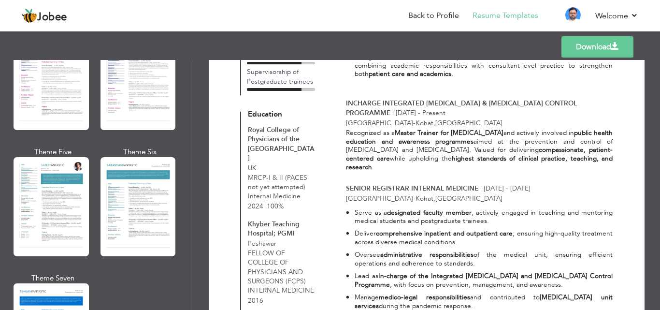
scroll to position [1357, 0]
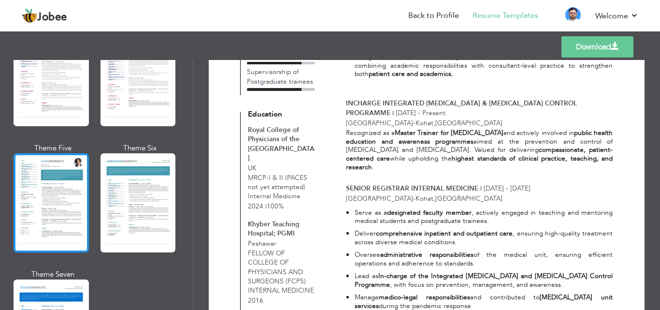
click at [38, 203] on div at bounding box center [51, 202] width 75 height 99
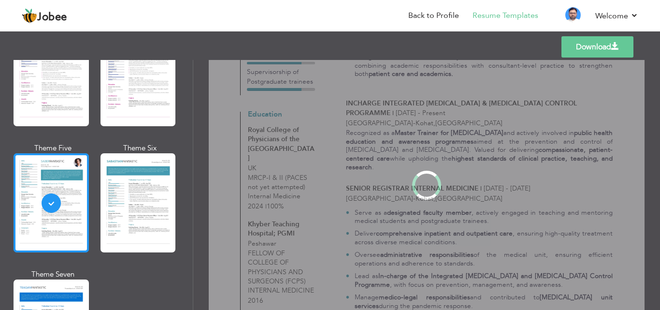
scroll to position [0, 0]
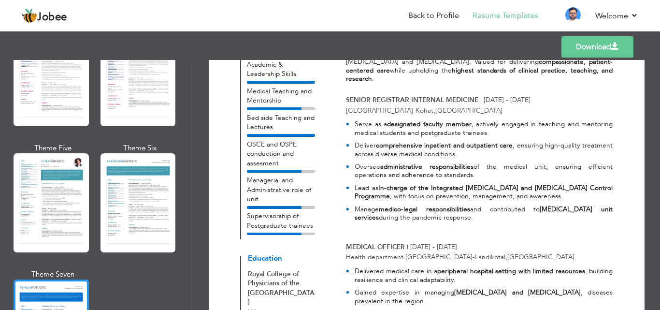
scroll to position [560, 0]
